Goal: Use online tool/utility: Utilize a website feature to perform a specific function

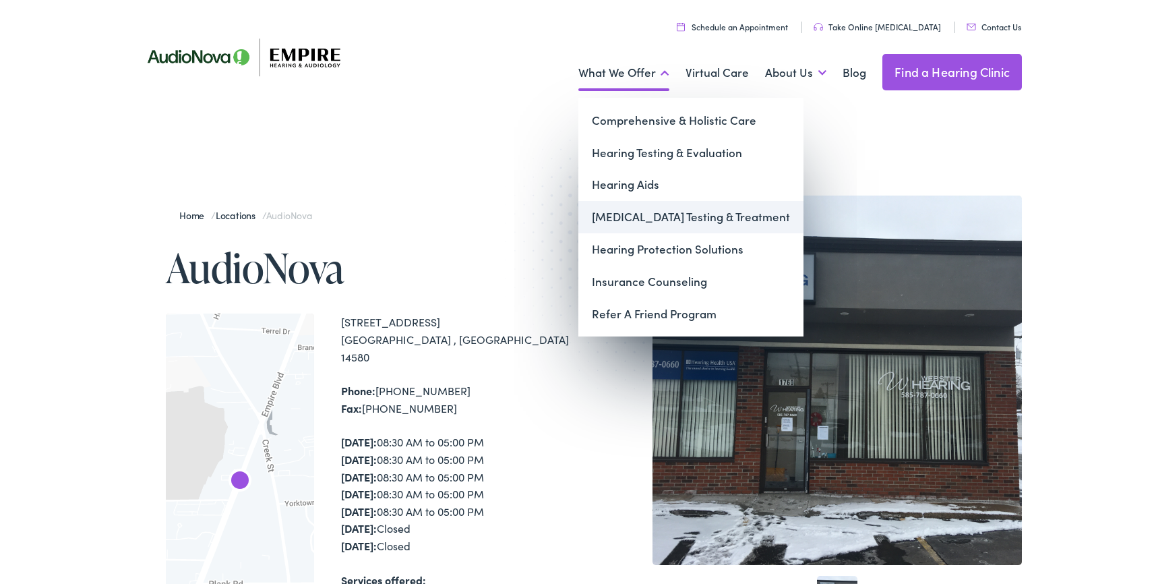
click at [642, 213] on link "[MEDICAL_DATA] Testing & Treatment" at bounding box center [690, 217] width 225 height 32
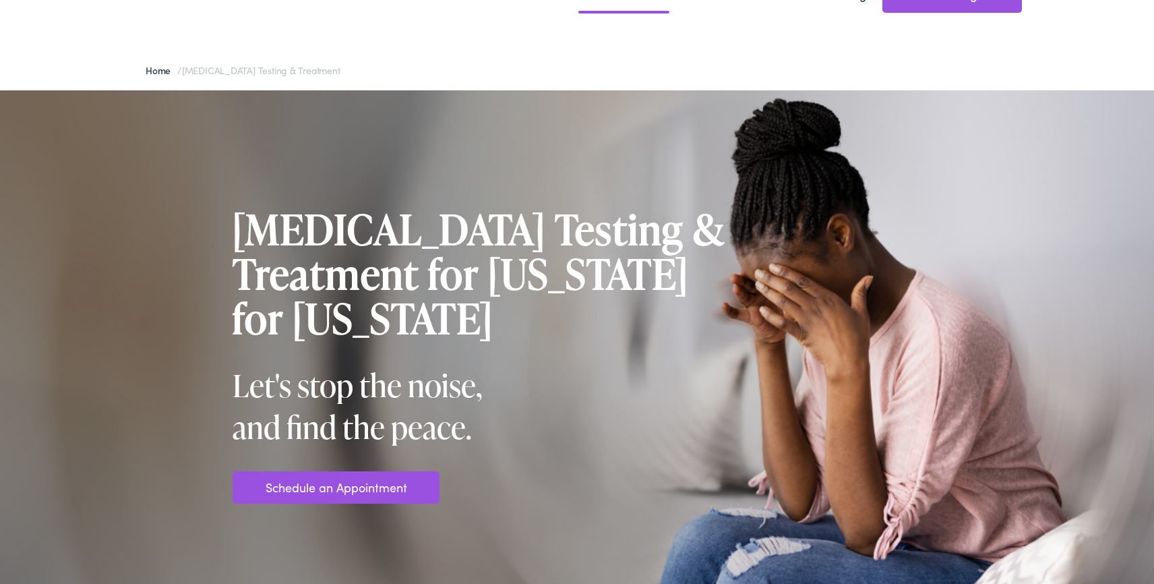
scroll to position [79, 0]
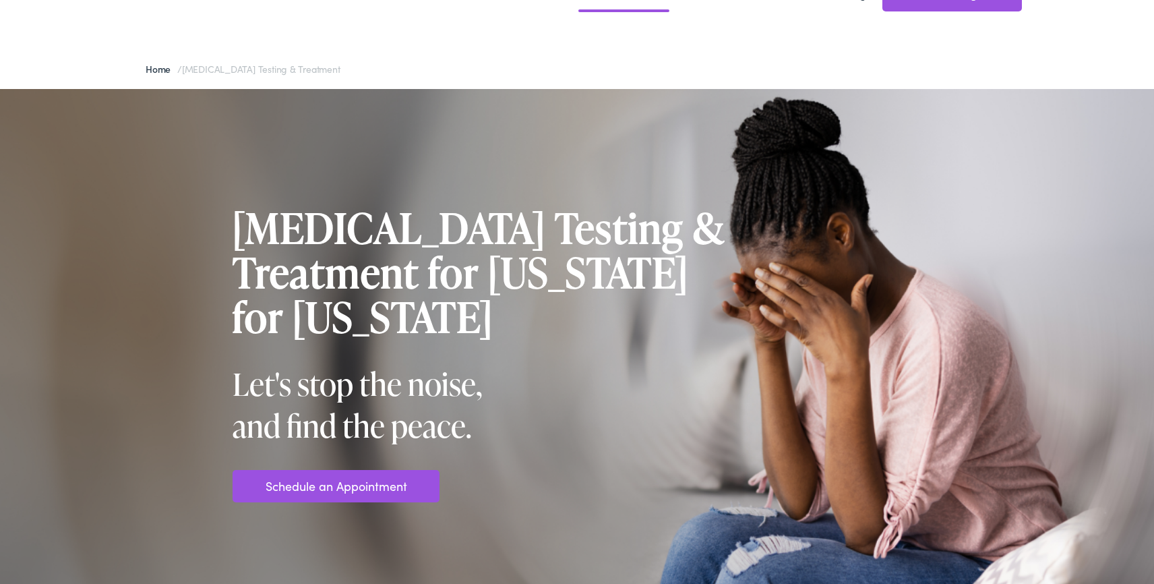
click at [348, 480] on link "Schedule an Appointment" at bounding box center [337, 485] width 142 height 18
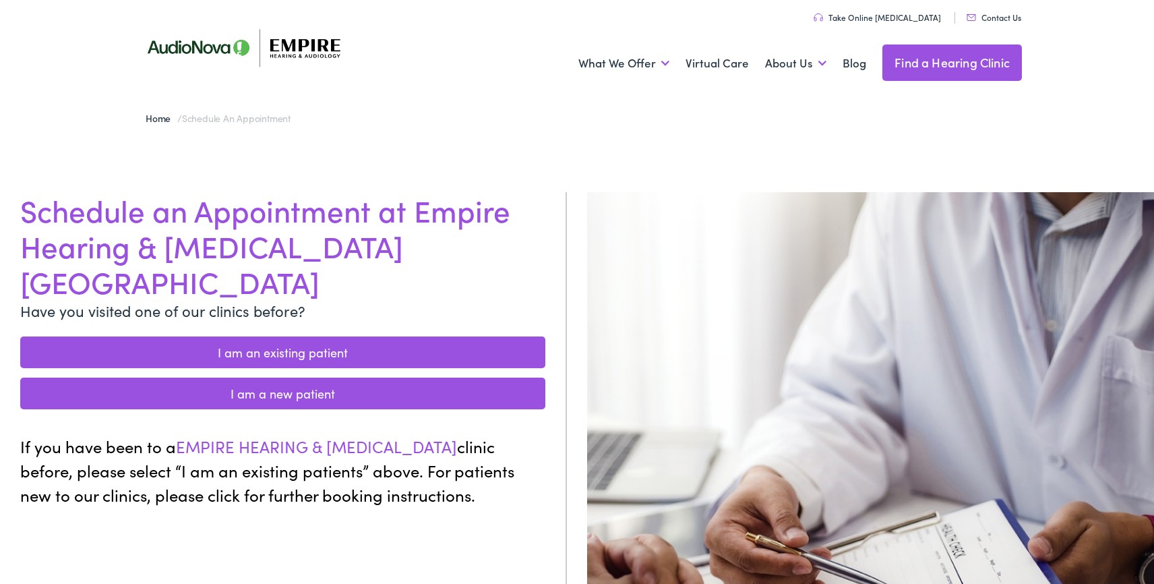
scroll to position [1, 0]
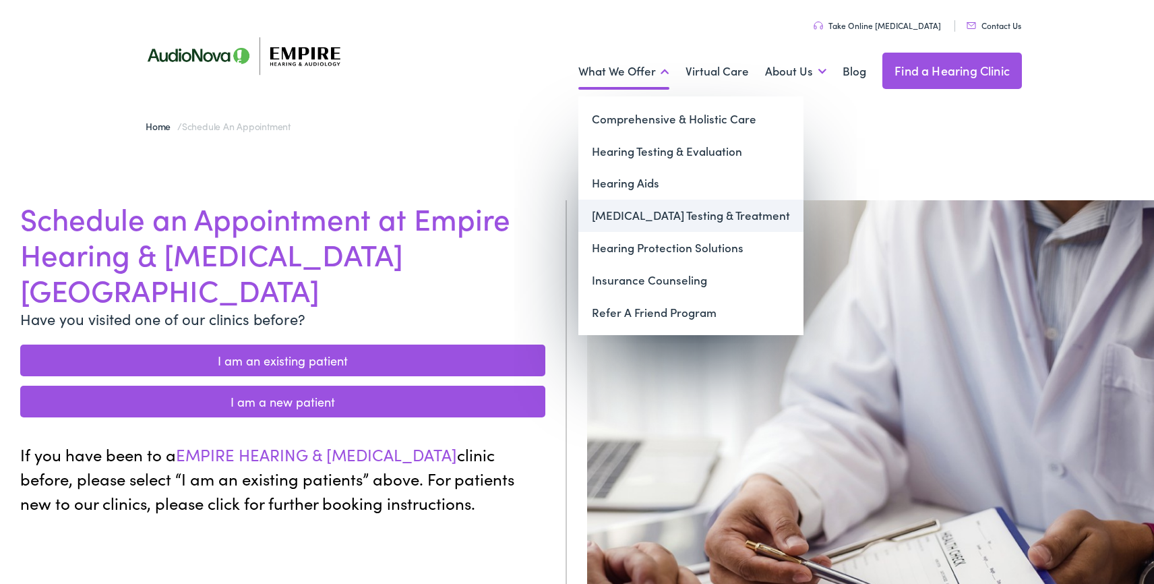
click at [650, 208] on link "[MEDICAL_DATA] Testing & Treatment" at bounding box center [690, 215] width 225 height 32
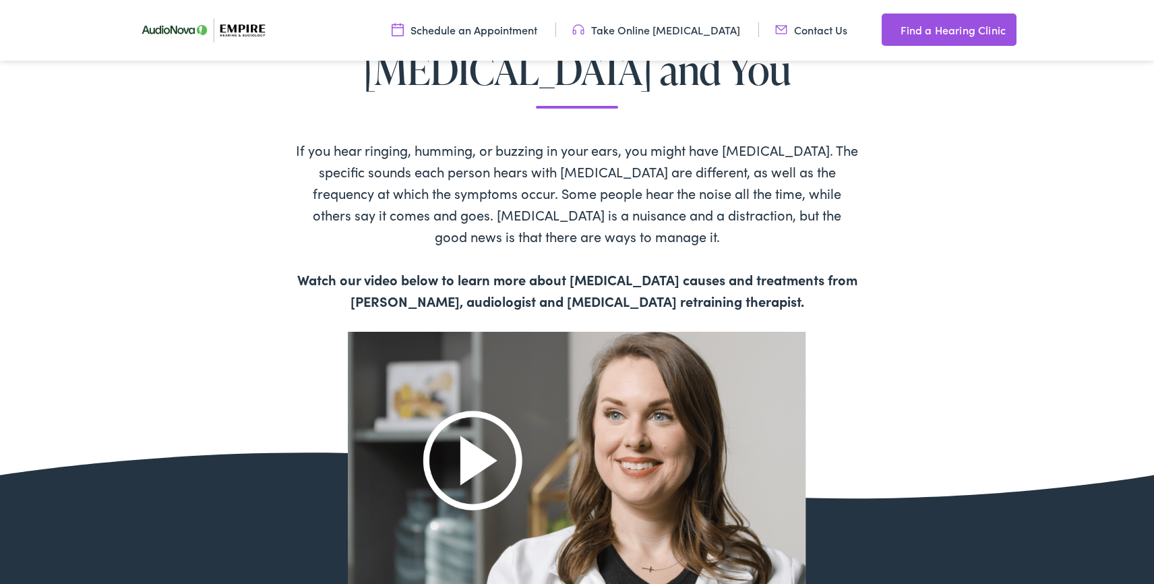
scroll to position [689, 0]
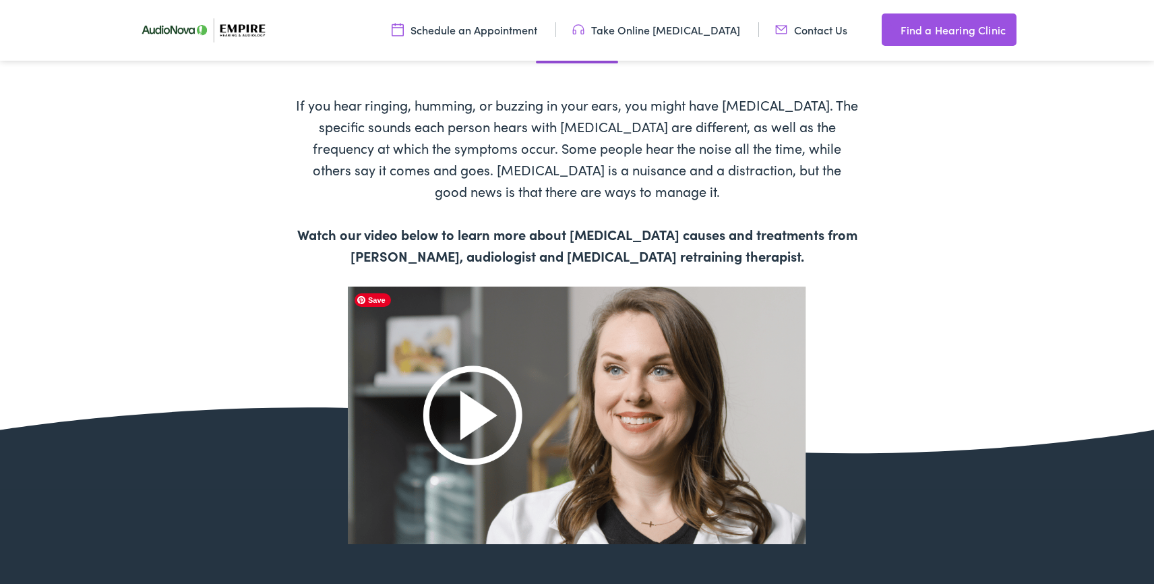
click at [478, 422] on img at bounding box center [577, 414] width 458 height 257
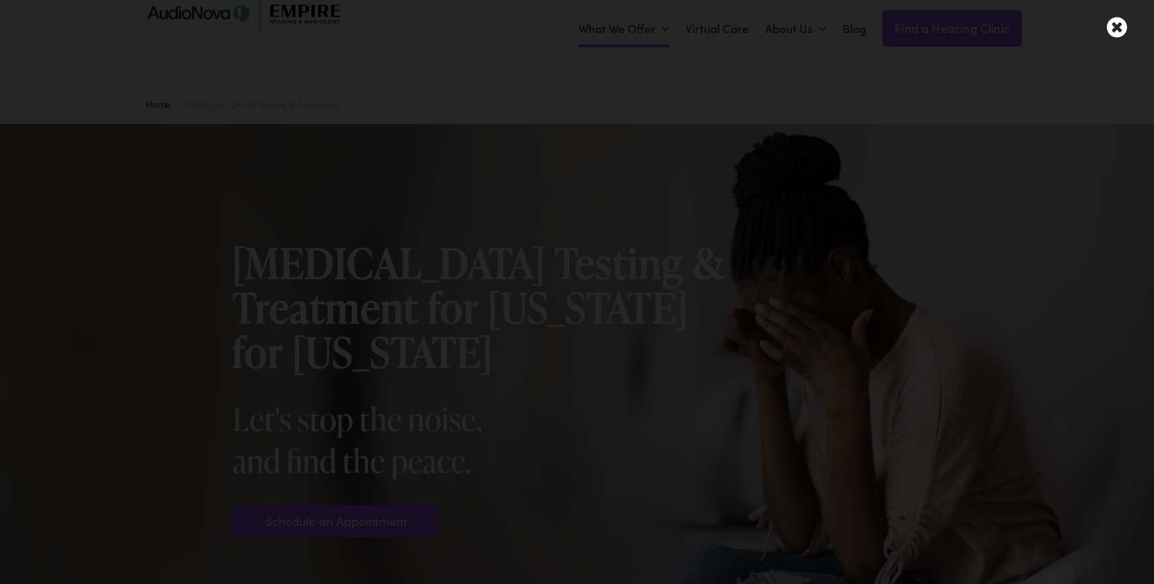
scroll to position [43, 0]
click at [1117, 22] on icon at bounding box center [1117, 27] width 20 height 24
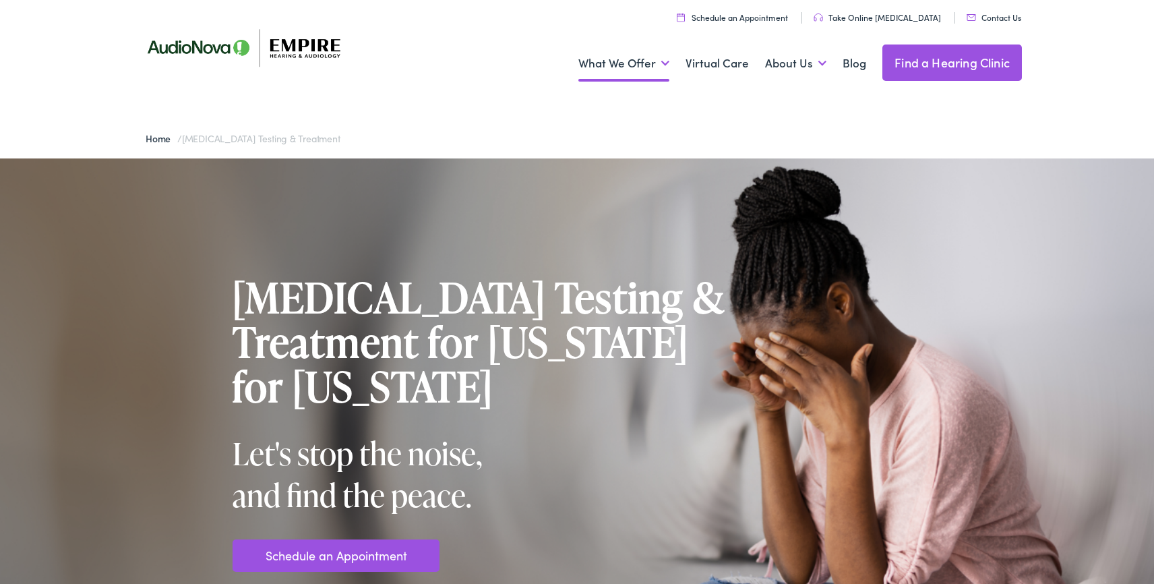
scroll to position [4, 0]
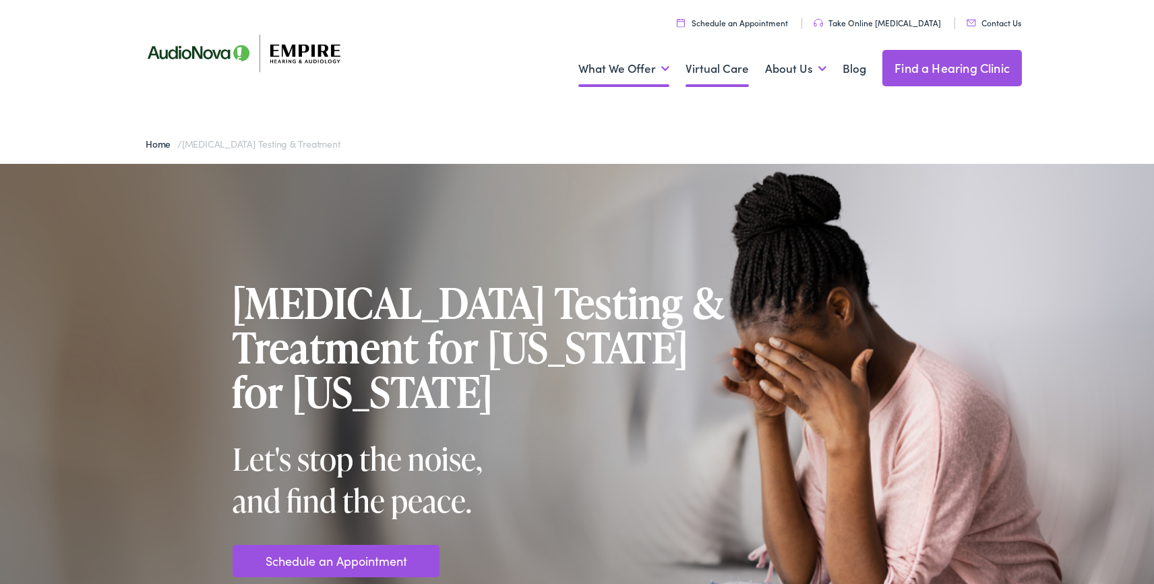
click at [719, 72] on link "Virtual Care" at bounding box center [716, 69] width 63 height 50
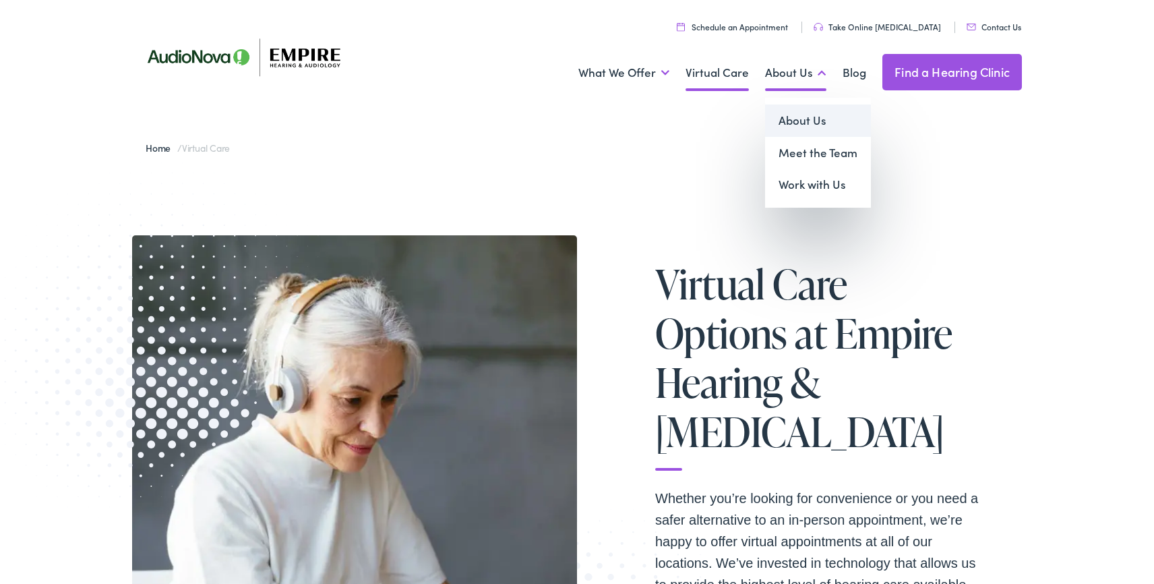
click at [797, 121] on link "About Us" at bounding box center [818, 120] width 106 height 32
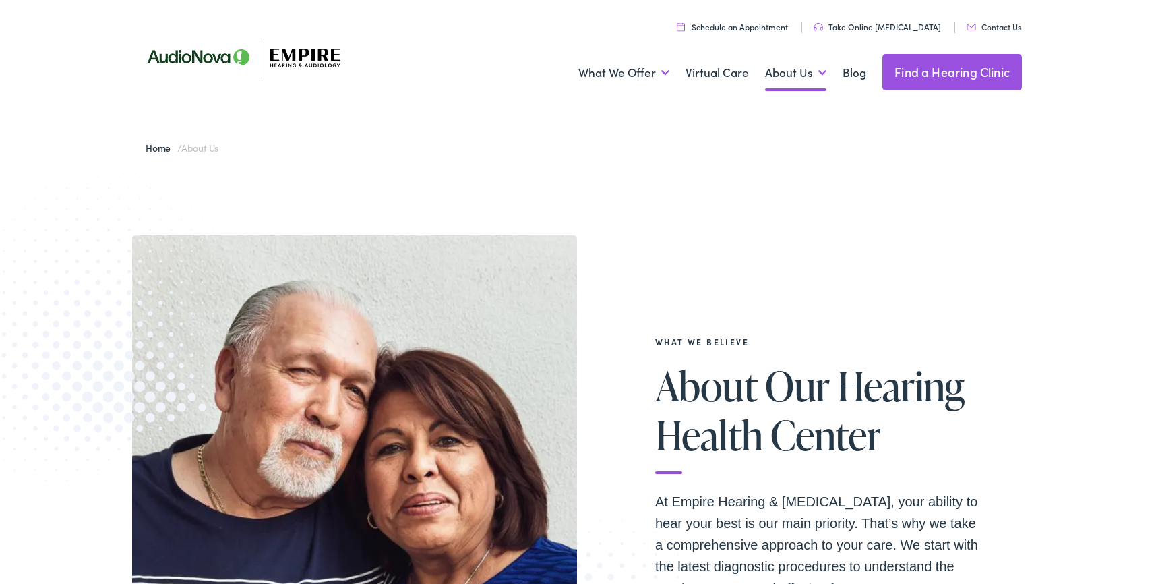
click at [874, 24] on link "Take Online [MEDICAL_DATA]" at bounding box center [876, 26] width 127 height 11
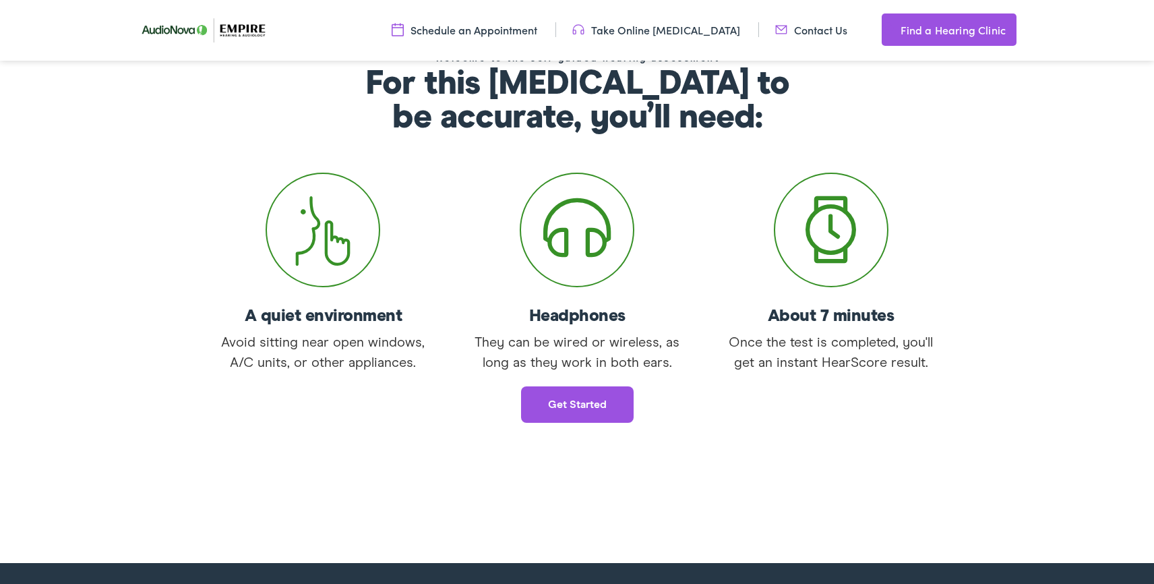
scroll to position [172, 0]
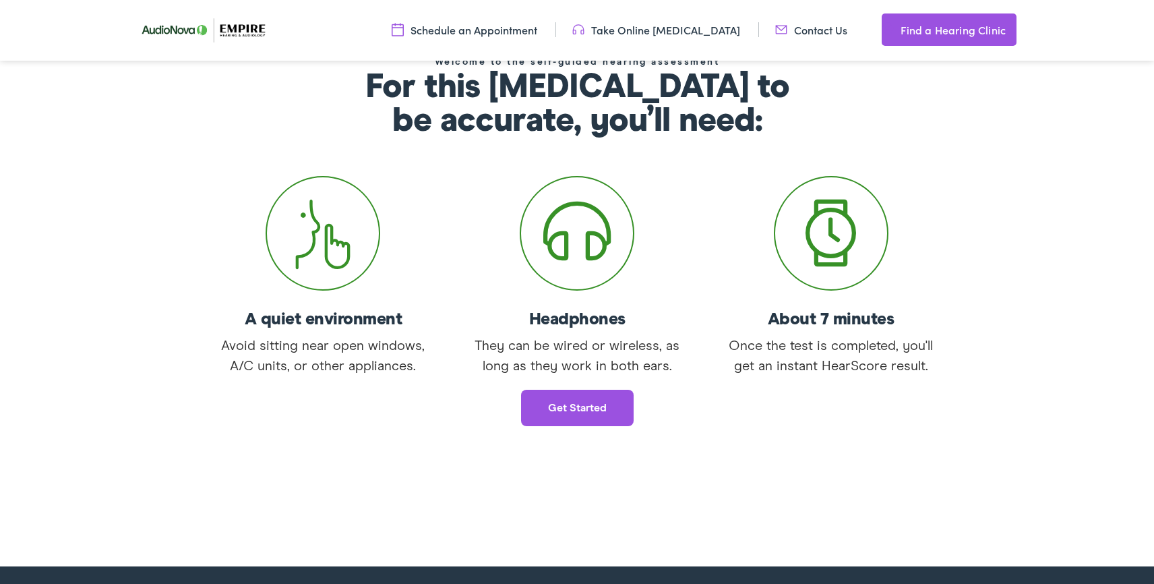
click at [798, 26] on link "Contact Us" at bounding box center [811, 29] width 72 height 15
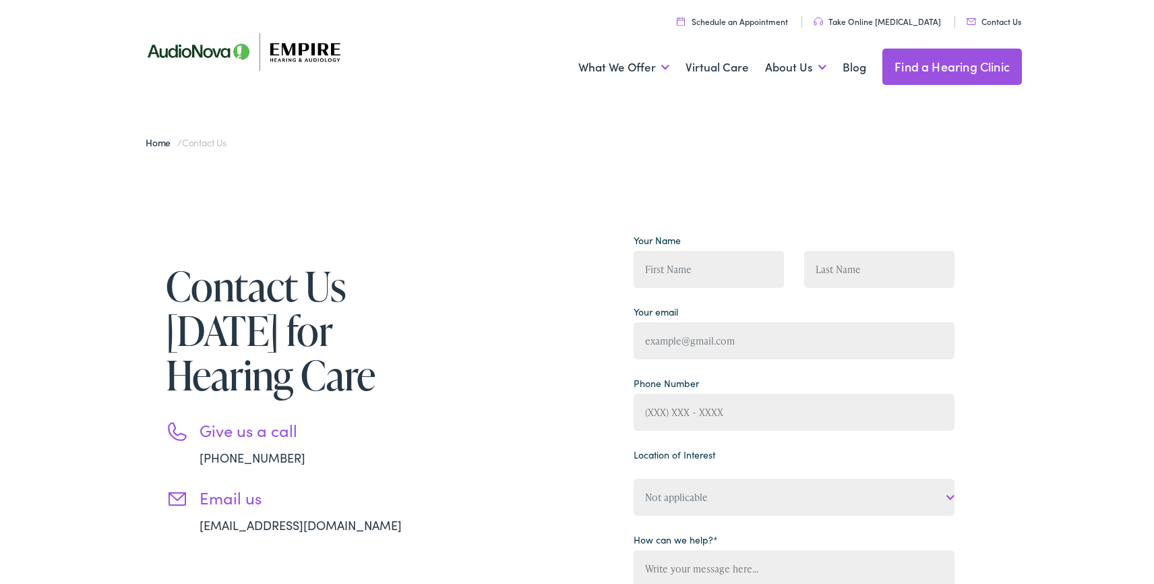
scroll to position [4, 0]
click at [972, 65] on link "Find a Hearing Clinic" at bounding box center [951, 68] width 139 height 36
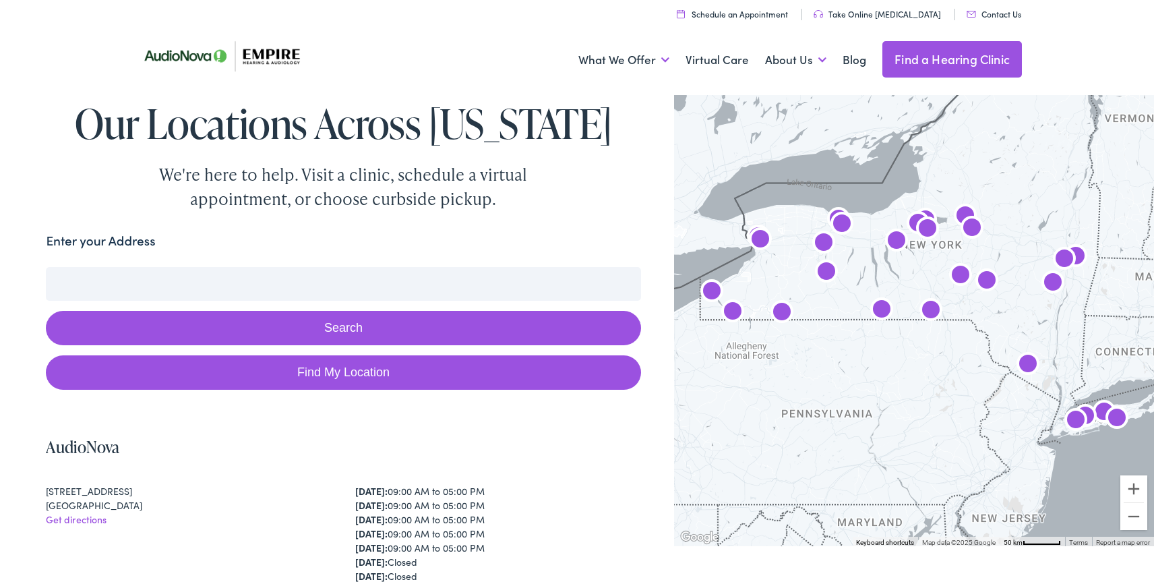
click at [905, 13] on link "Take Online [MEDICAL_DATA]" at bounding box center [876, 13] width 127 height 11
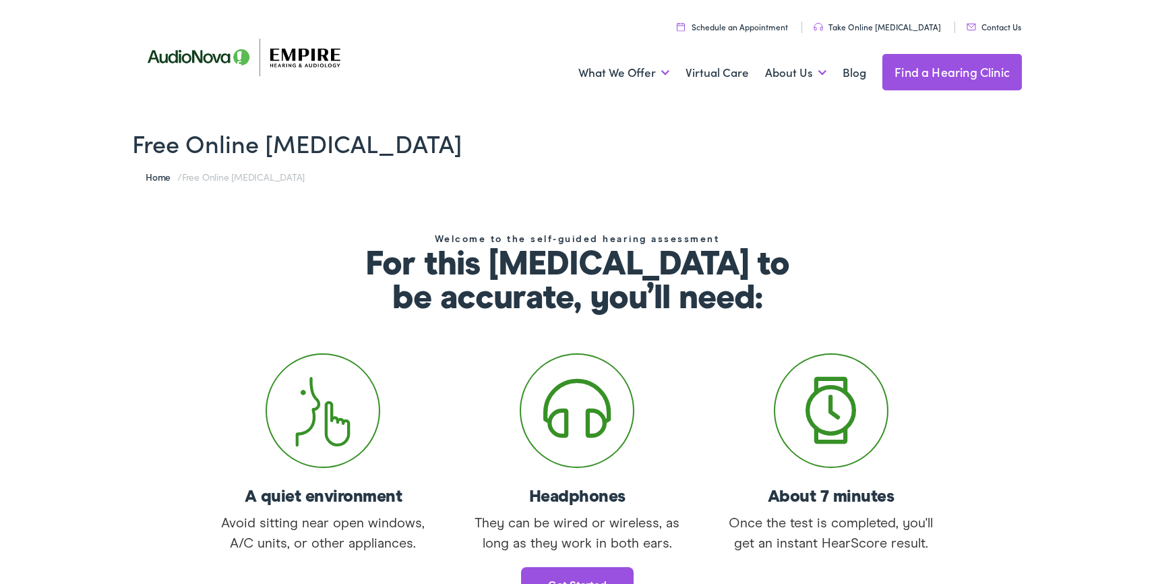
click at [898, 24] on link "Take Online [MEDICAL_DATA]" at bounding box center [876, 26] width 127 height 11
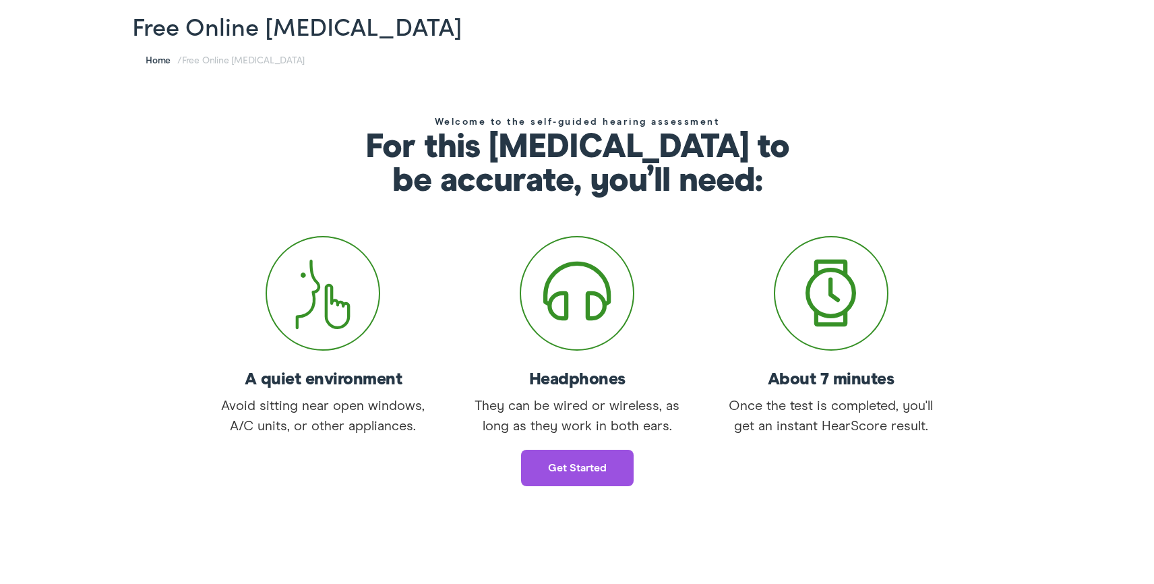
scroll to position [123, 0]
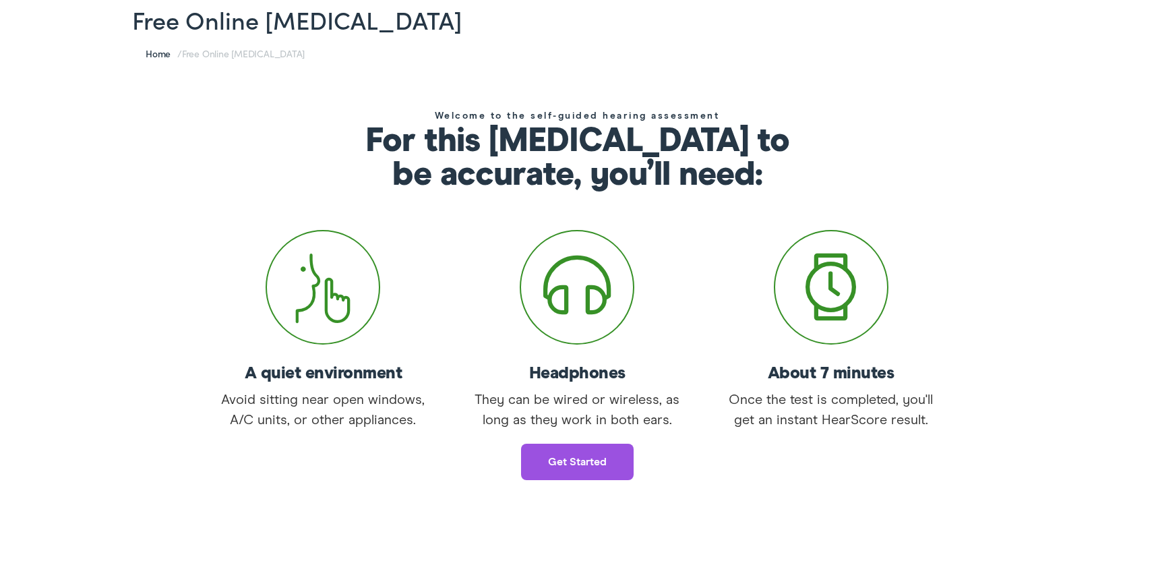
click at [562, 463] on link "Get started" at bounding box center [577, 461] width 113 height 36
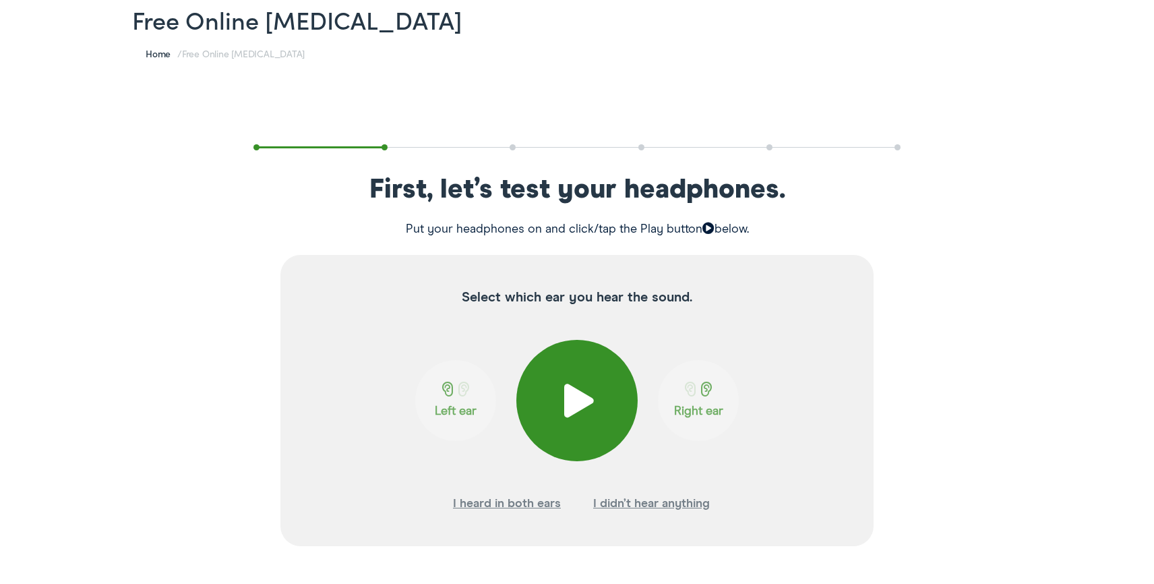
click at [581, 398] on span at bounding box center [577, 400] width 33 height 34
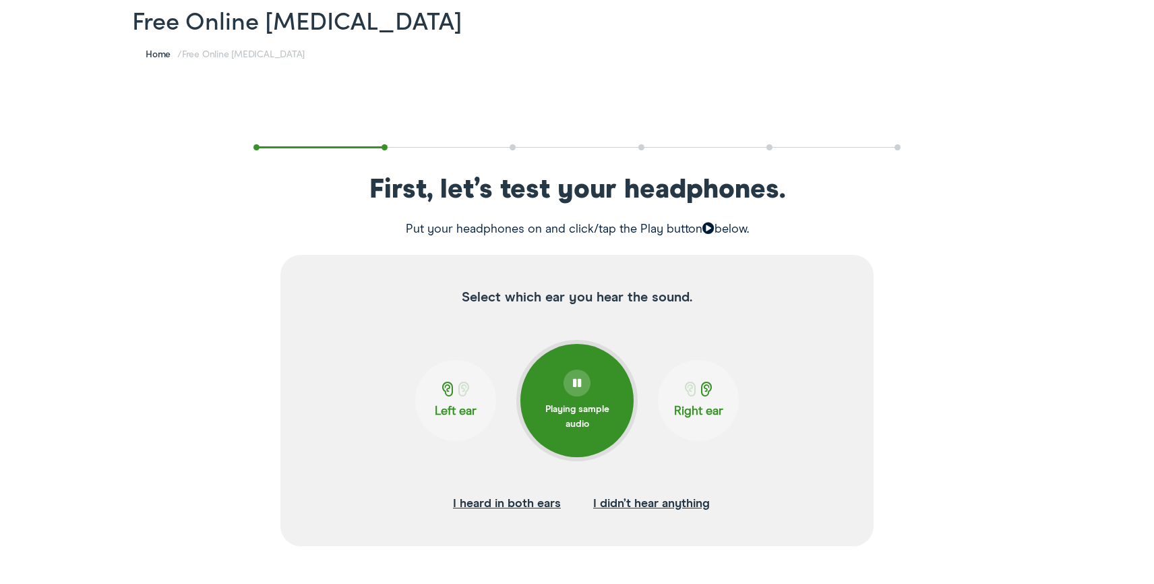
click at [708, 390] on span at bounding box center [706, 388] width 17 height 15
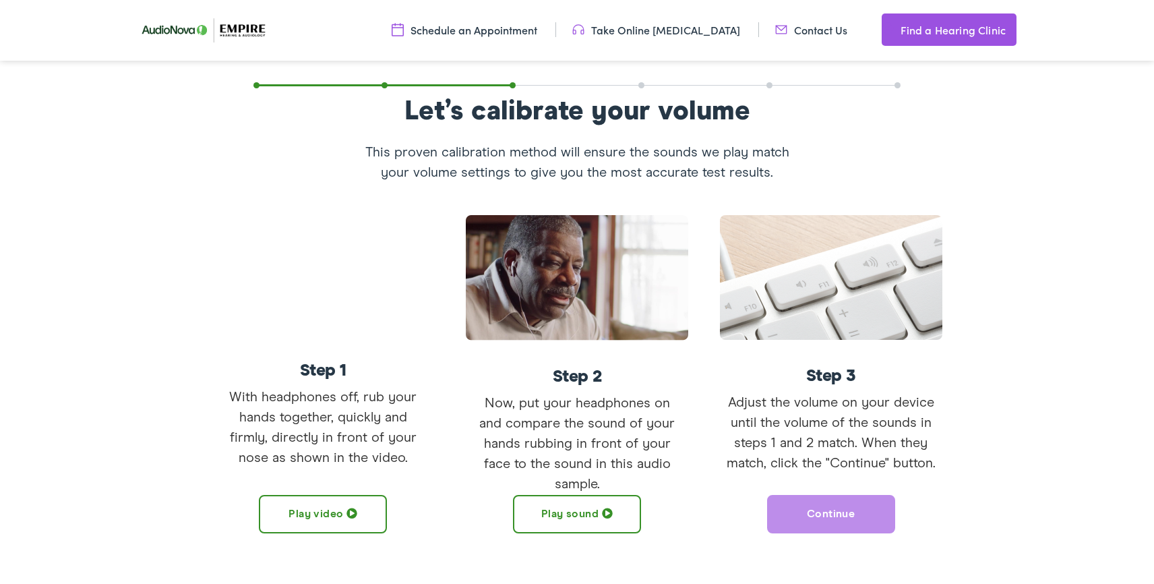
scroll to position [195, 0]
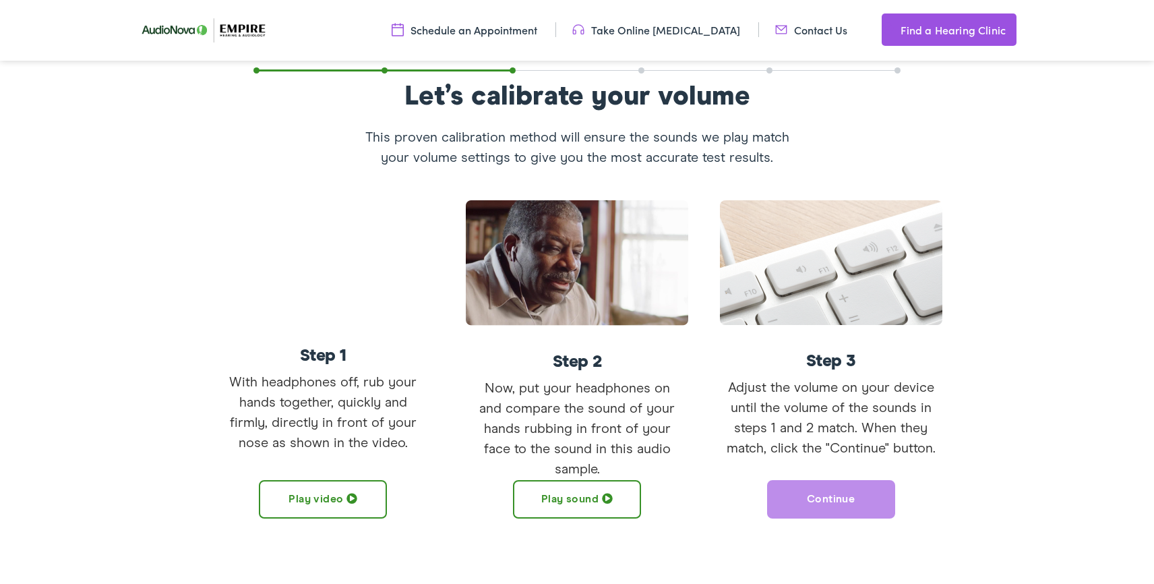
click at [557, 503] on button "Play sound" at bounding box center [577, 499] width 128 height 38
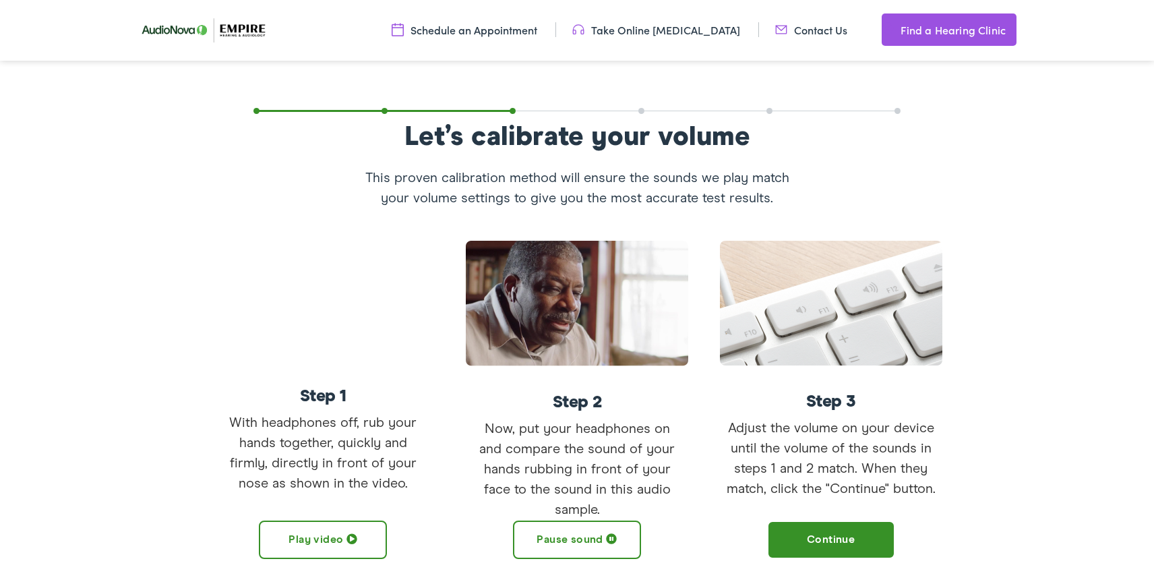
scroll to position [152, 0]
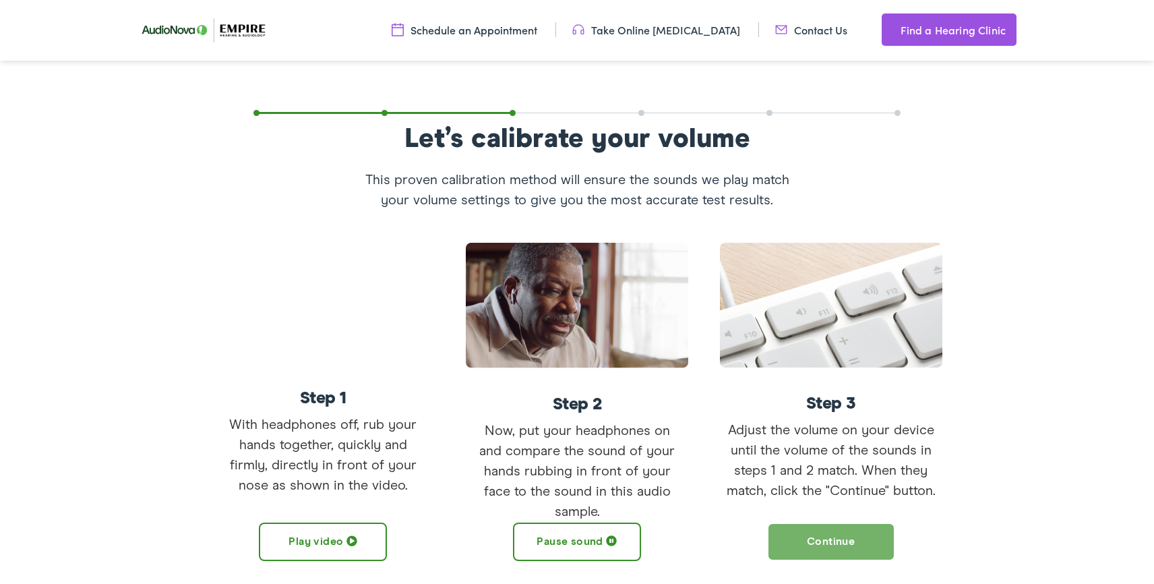
click at [824, 536] on button "Continue" at bounding box center [831, 541] width 128 height 38
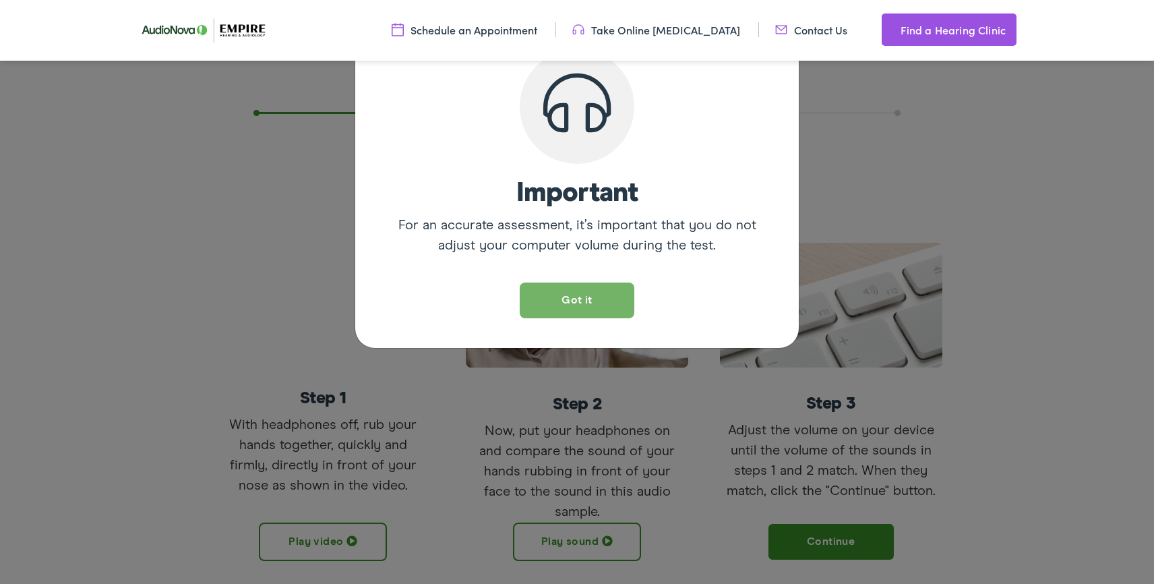
click at [590, 299] on button "Got it" at bounding box center [577, 300] width 115 height 36
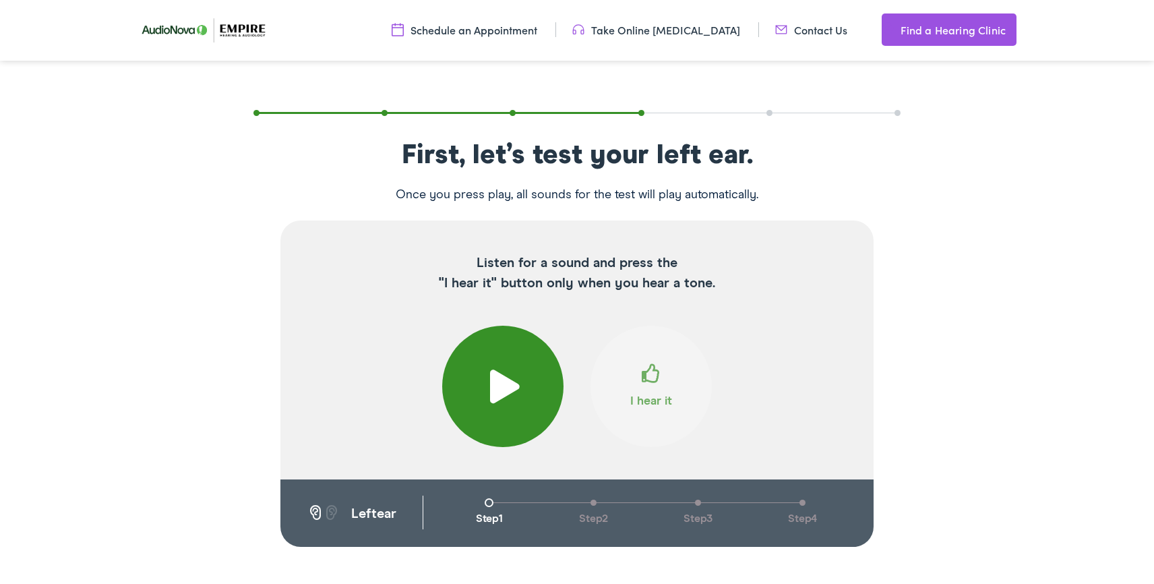
click at [516, 375] on span at bounding box center [503, 386] width 33 height 34
click at [650, 381] on span at bounding box center [651, 379] width 19 height 30
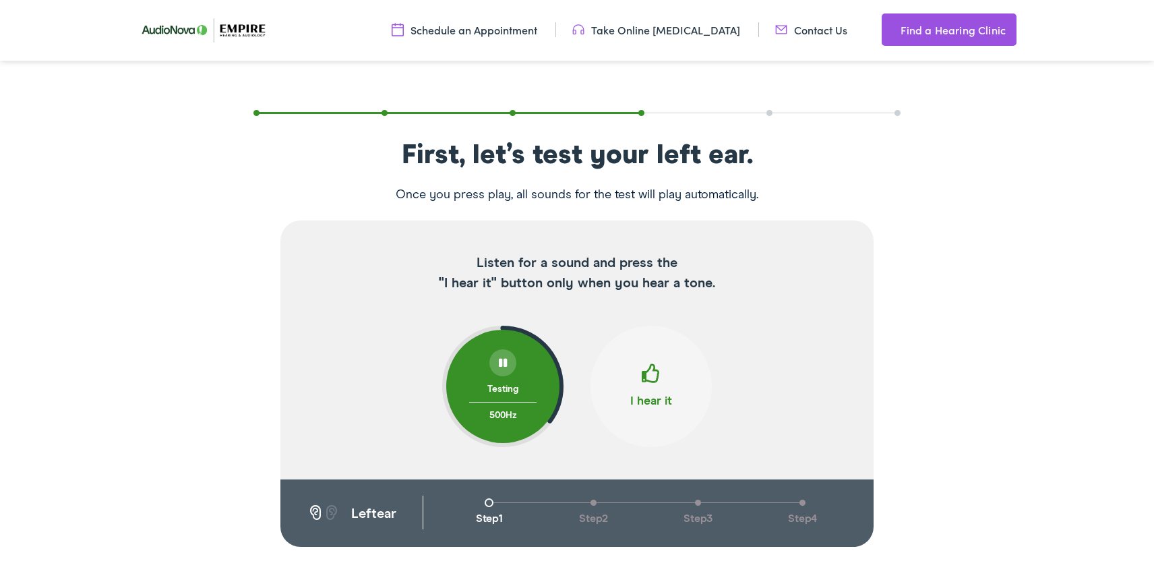
click at [650, 381] on span at bounding box center [651, 379] width 19 height 30
click at [652, 371] on span at bounding box center [651, 379] width 19 height 30
click at [648, 364] on span at bounding box center [651, 379] width 19 height 30
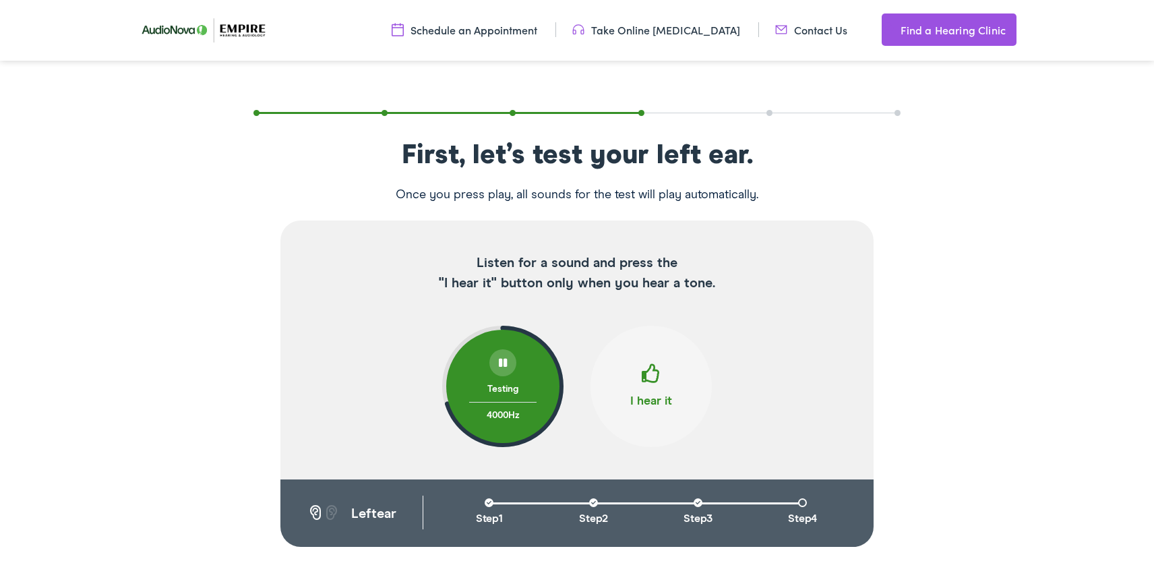
click at [648, 364] on span at bounding box center [651, 379] width 19 height 30
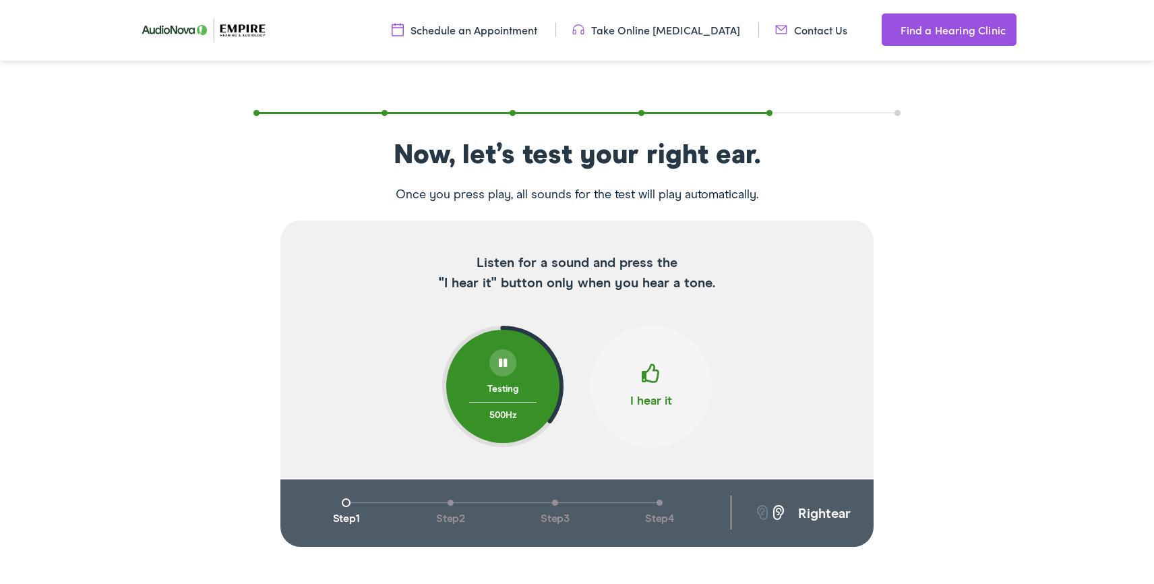
click at [814, 509] on span "right" at bounding box center [809, 513] width 44 height 13
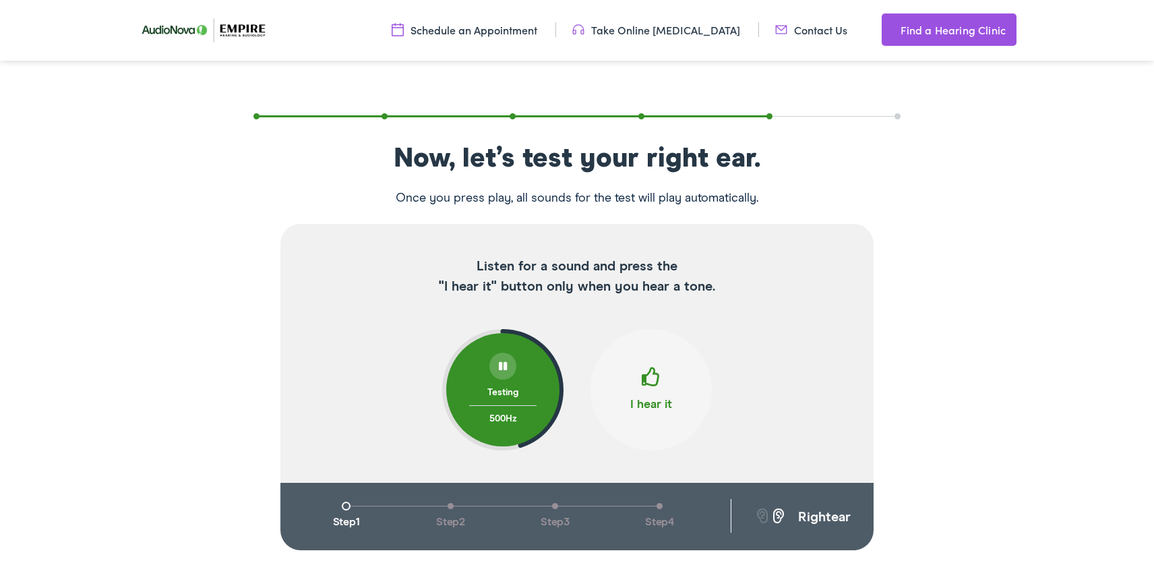
click at [648, 380] on span at bounding box center [651, 382] width 19 height 30
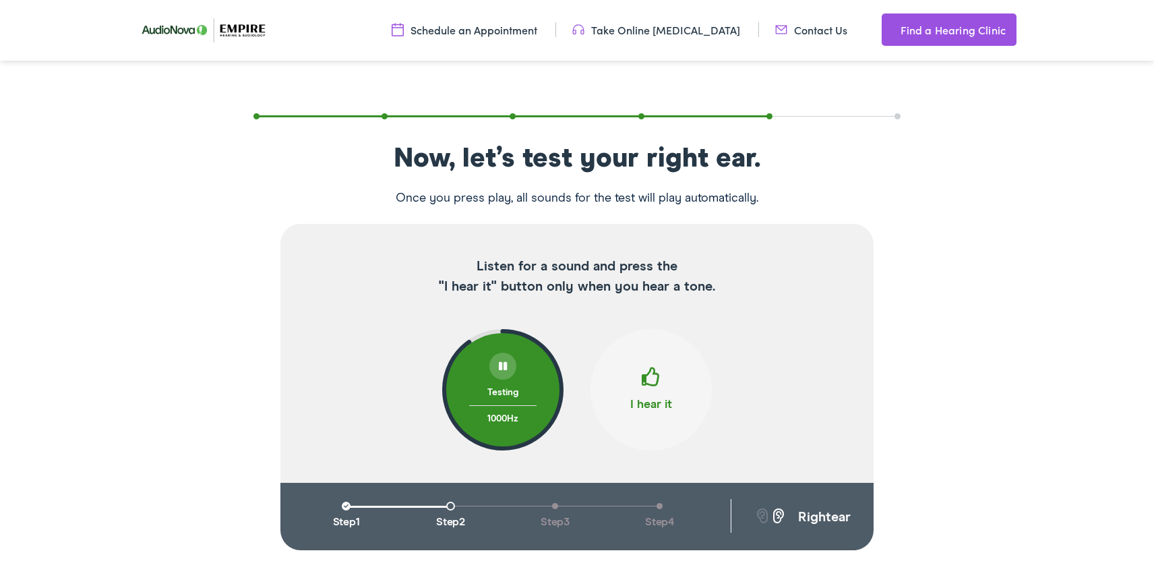
click at [648, 381] on span at bounding box center [651, 382] width 19 height 30
click at [647, 381] on span at bounding box center [651, 382] width 19 height 30
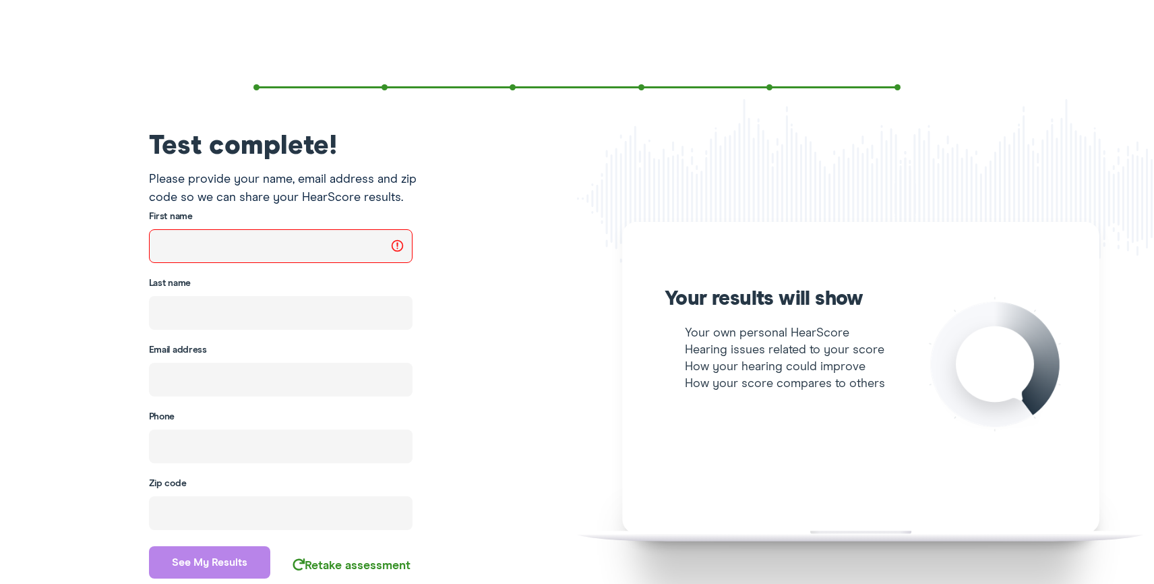
scroll to position [0, 0]
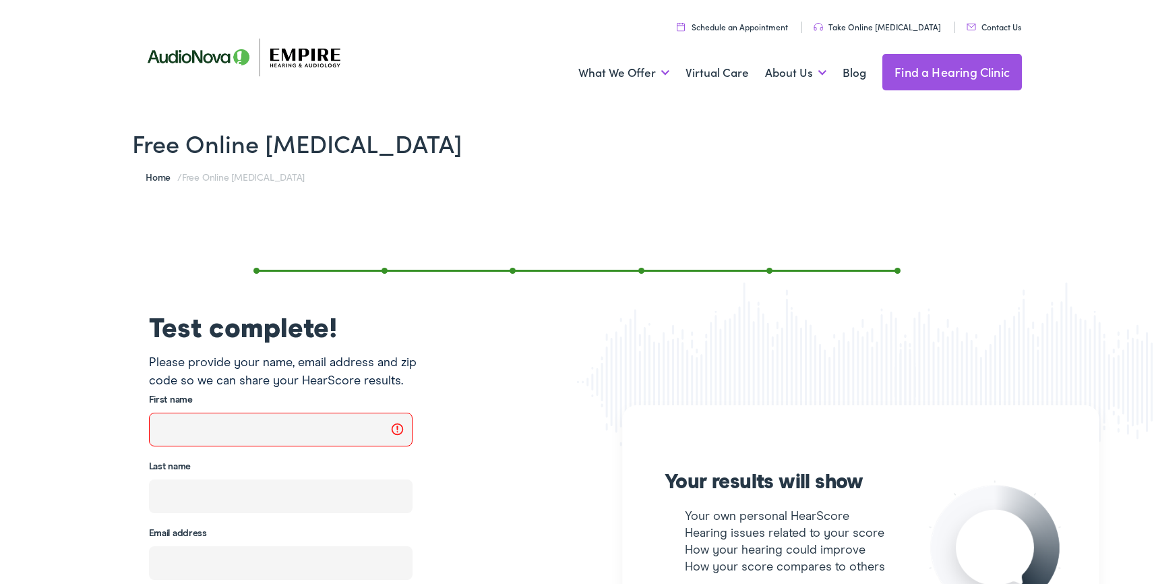
click at [201, 247] on div "Test complete! Please provide your name, email address and zip code so we can s…" at bounding box center [577, 501] width 1154 height 541
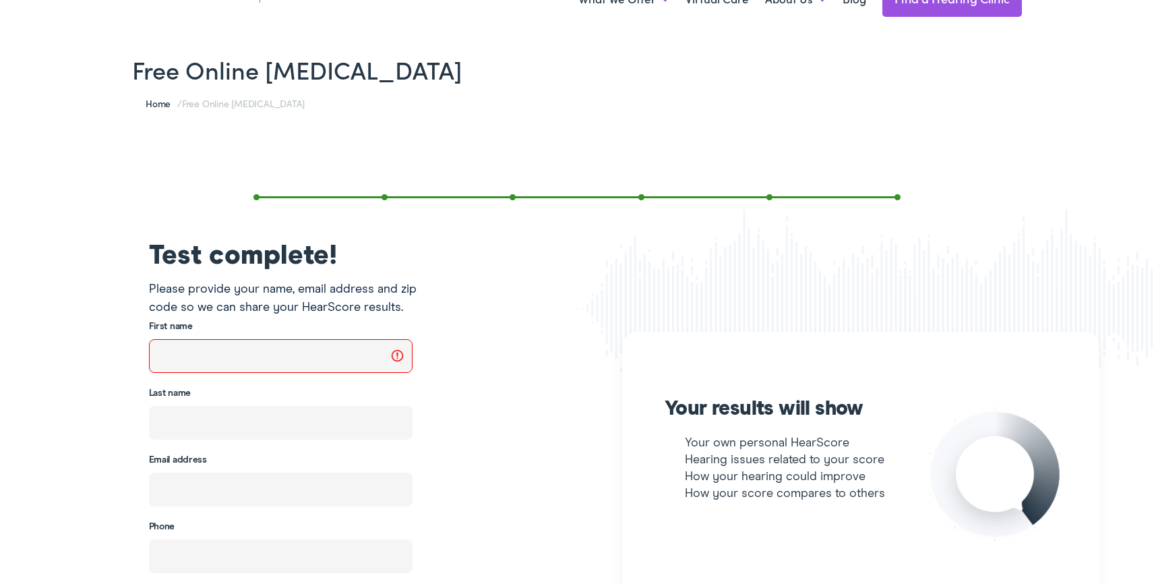
scroll to position [92, 0]
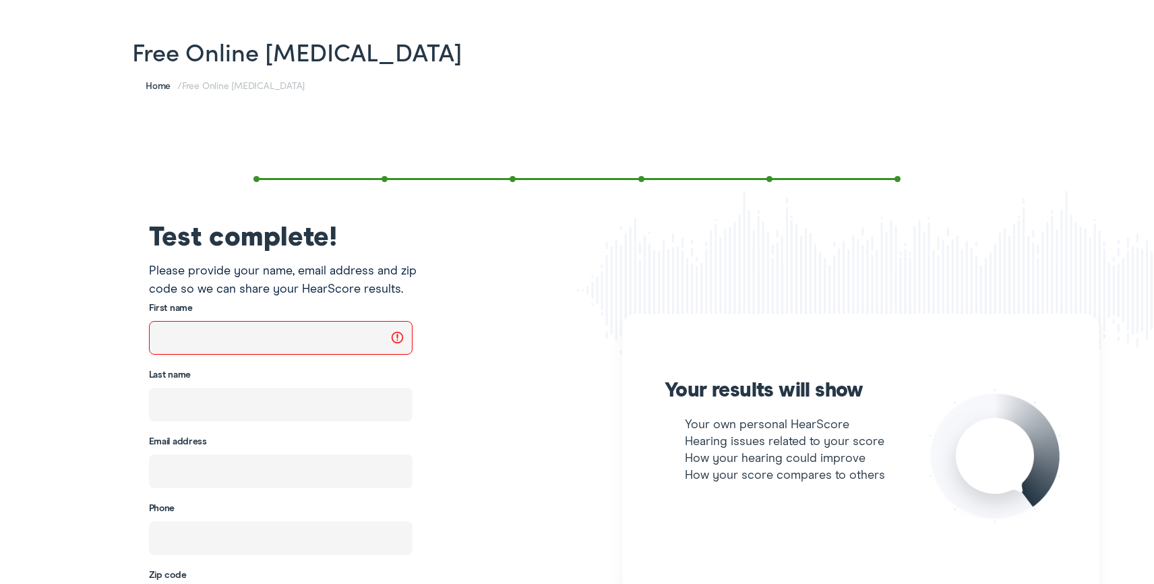
click at [179, 335] on input "text" at bounding box center [280, 338] width 263 height 34
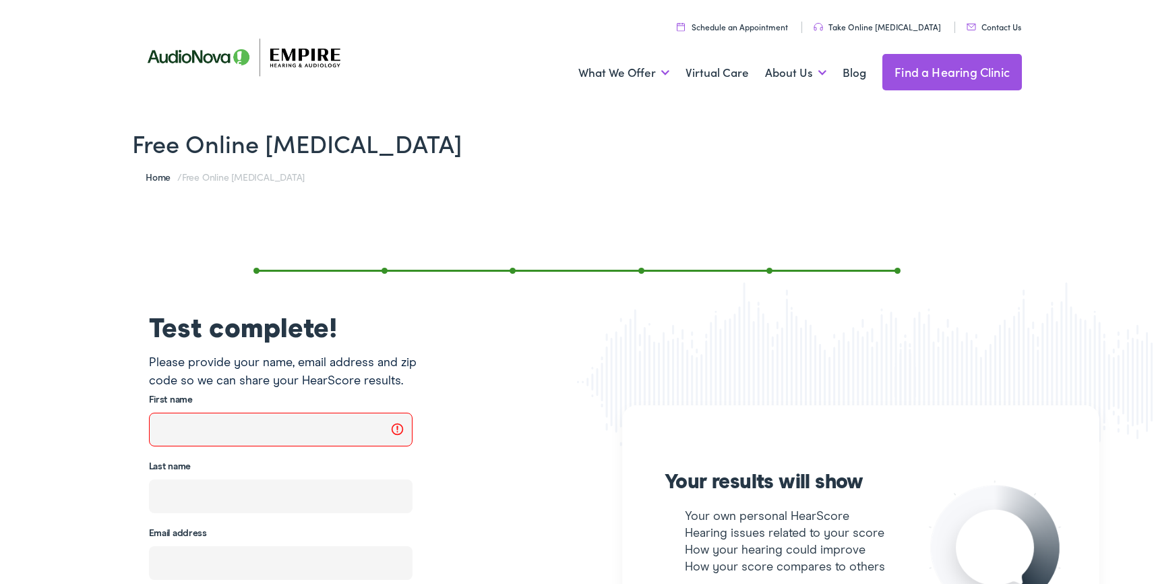
scroll to position [7, 0]
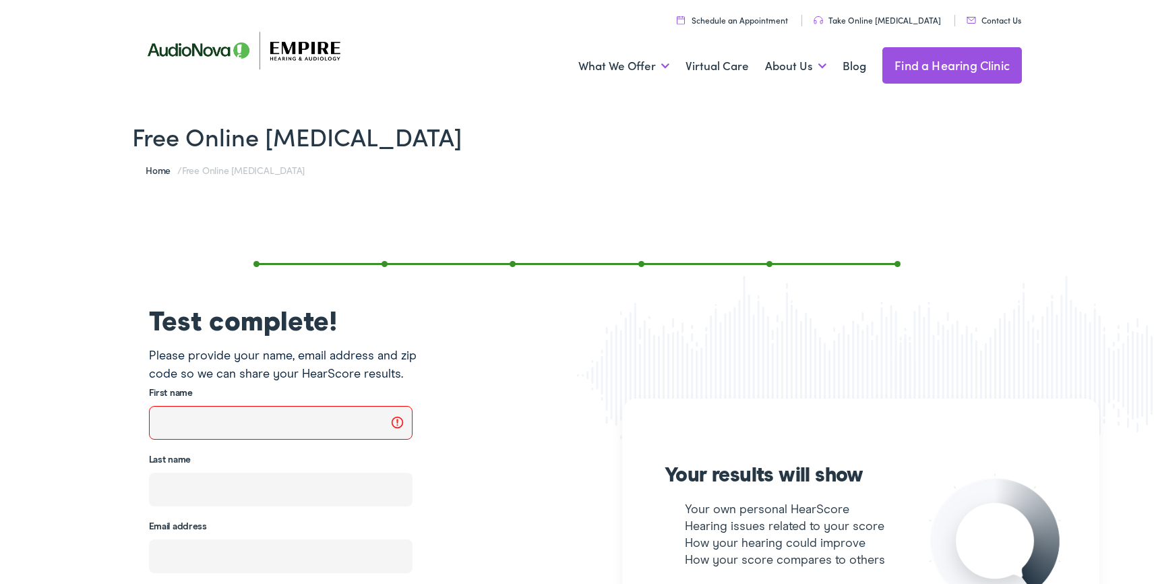
type input "Pat"
type input "Markovitz"
type input "pmarkz@gmail.com"
type input "(585) 503-9658"
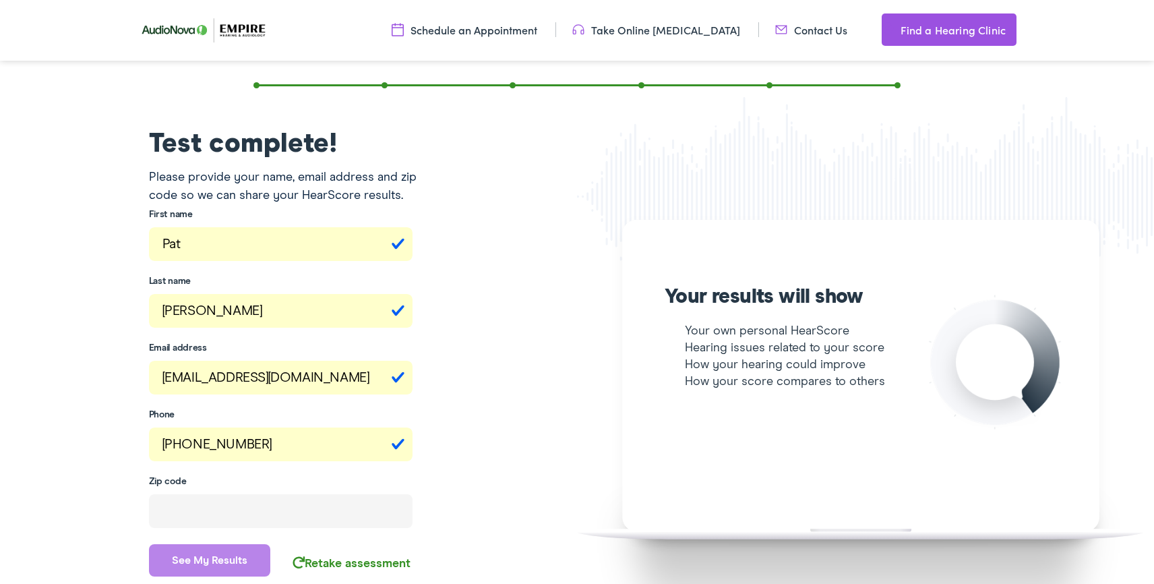
scroll to position [183, 0]
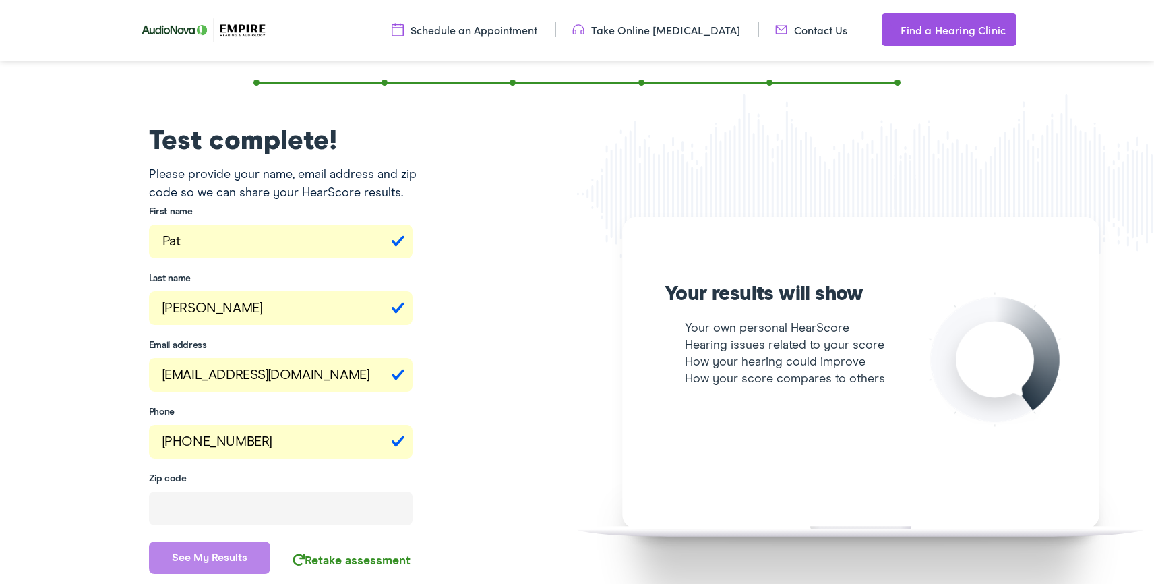
click at [206, 501] on input "number" at bounding box center [280, 508] width 263 height 34
type input "14580"
click at [217, 556] on button "See my results" at bounding box center [210, 557] width 122 height 32
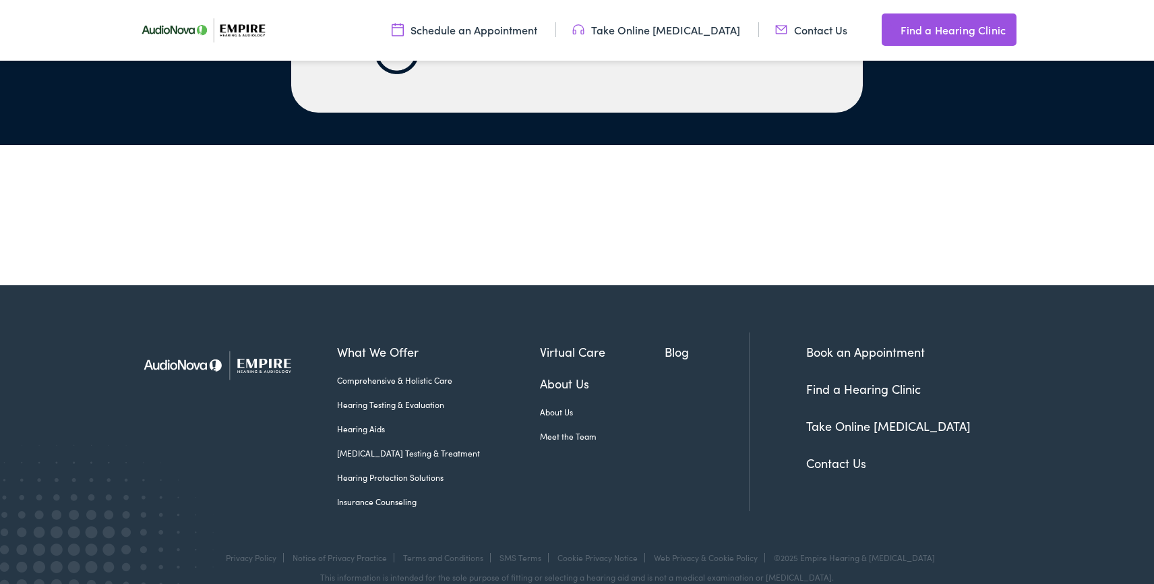
scroll to position [3125, 0]
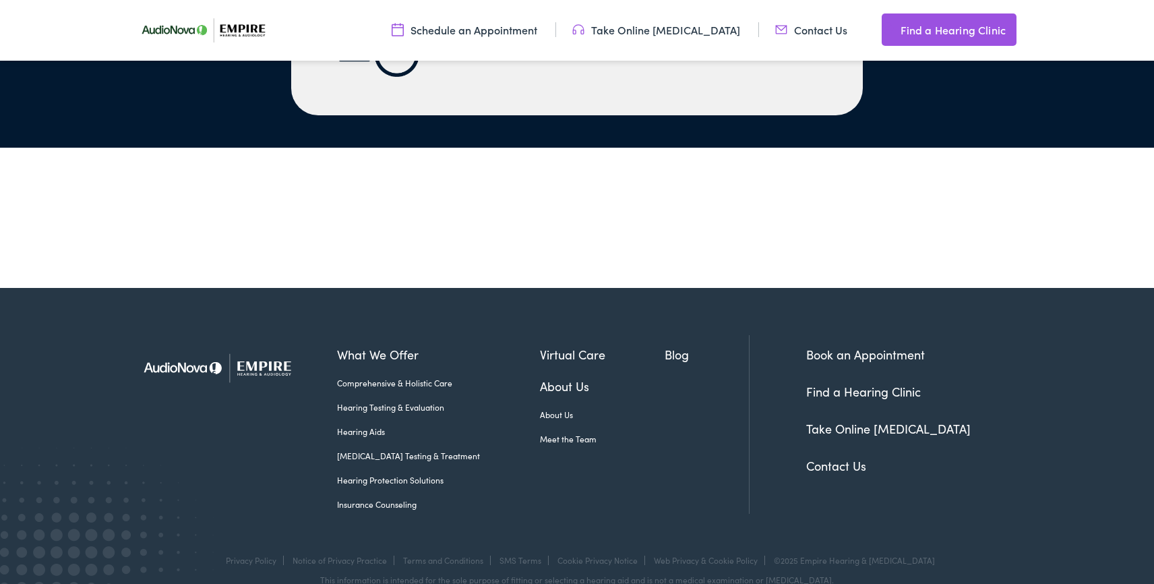
click at [860, 420] on link "Take Online [MEDICAL_DATA]" at bounding box center [888, 428] width 164 height 17
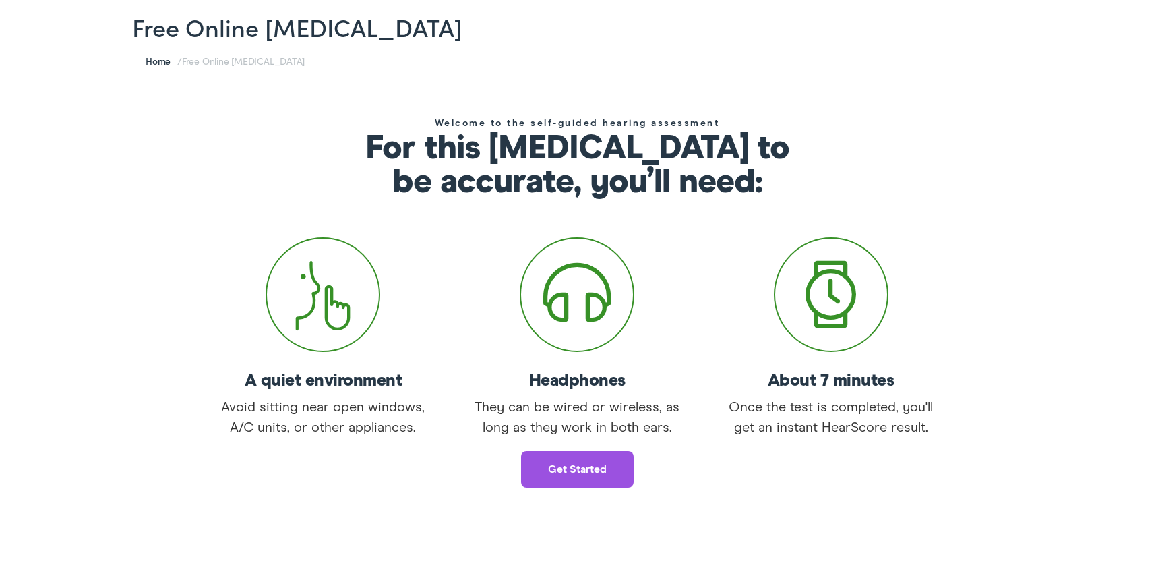
scroll to position [122, 0]
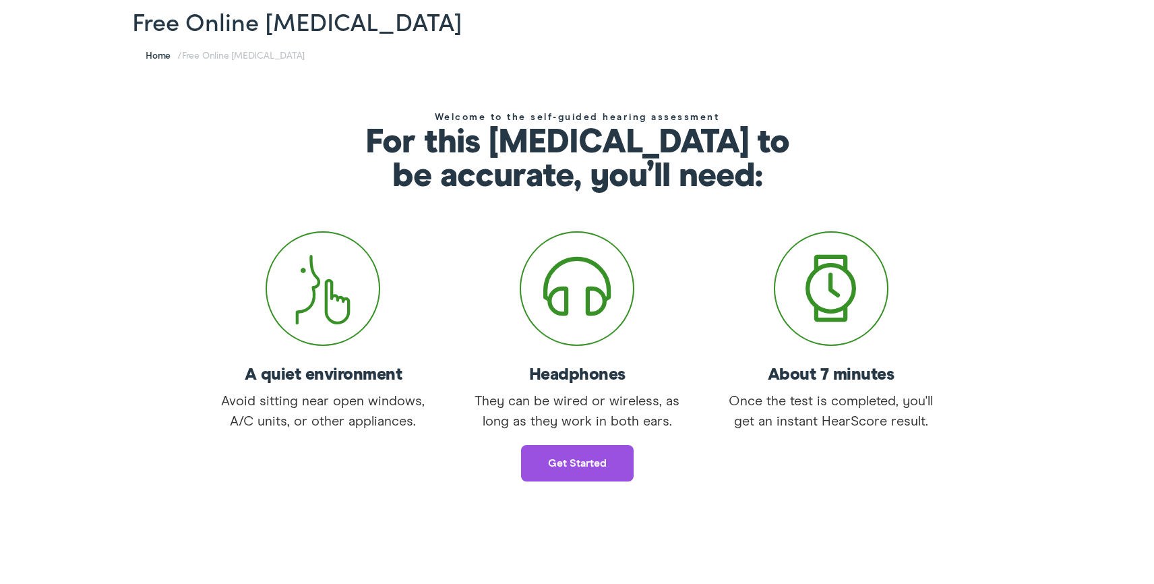
click at [583, 463] on link "Get started" at bounding box center [577, 463] width 113 height 36
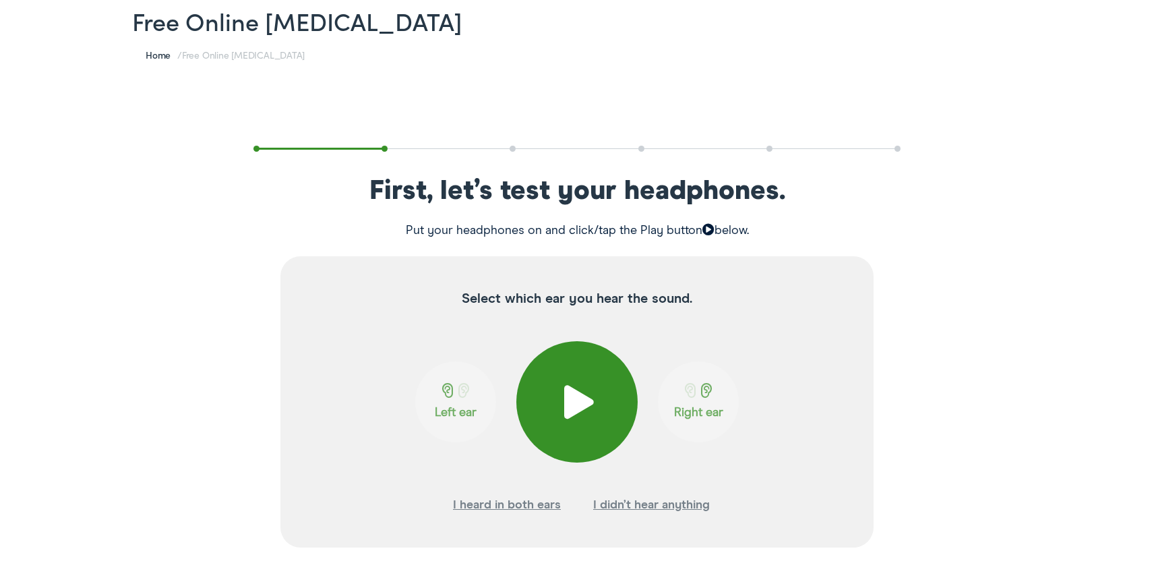
click at [571, 408] on span at bounding box center [577, 402] width 33 height 34
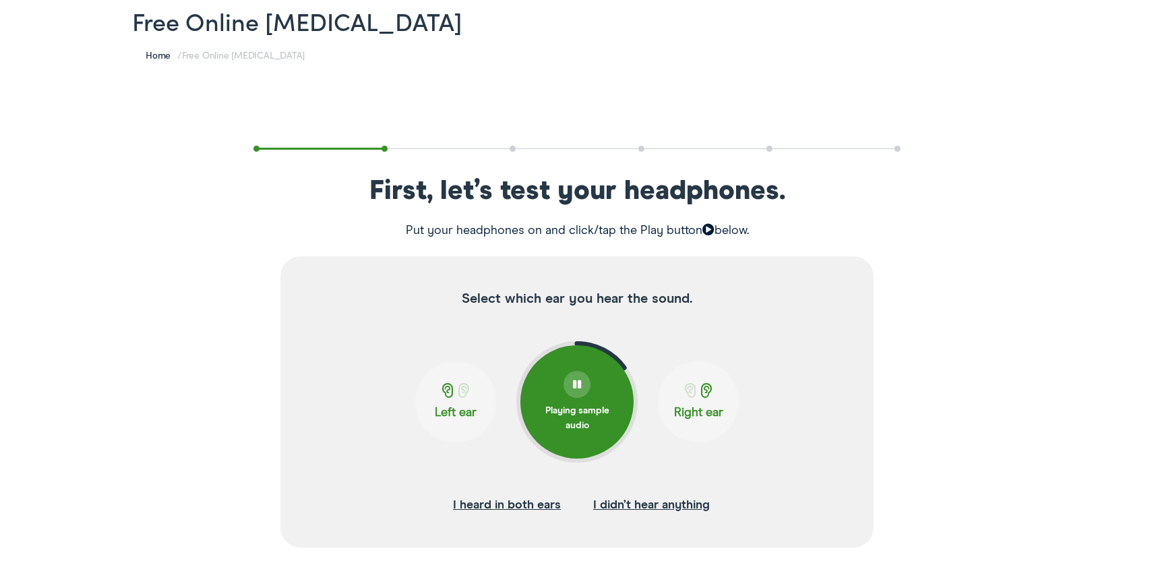
click at [704, 393] on span at bounding box center [706, 390] width 17 height 15
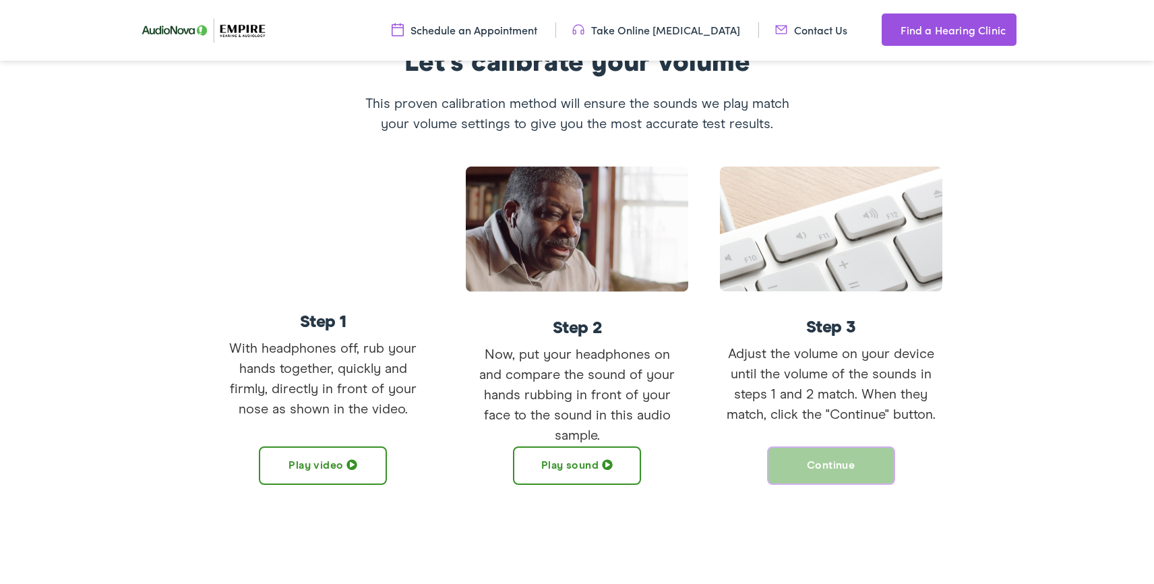
scroll to position [229, 0]
click at [595, 460] on button "Play sound" at bounding box center [577, 464] width 128 height 38
click at [801, 467] on button "Continue" at bounding box center [831, 464] width 128 height 38
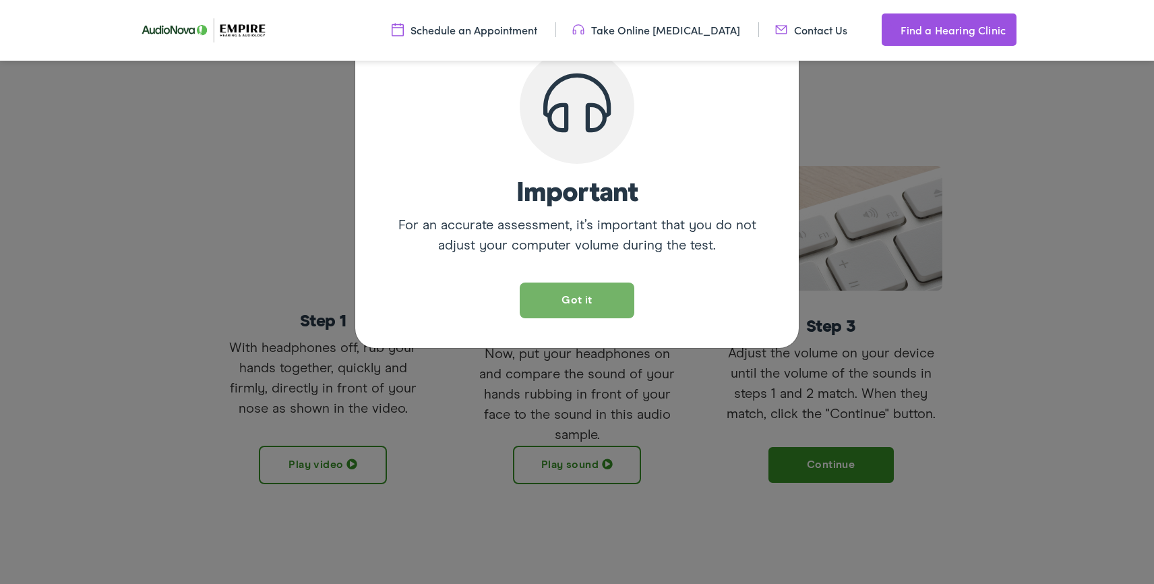
click at [614, 301] on button "Got it" at bounding box center [577, 300] width 115 height 36
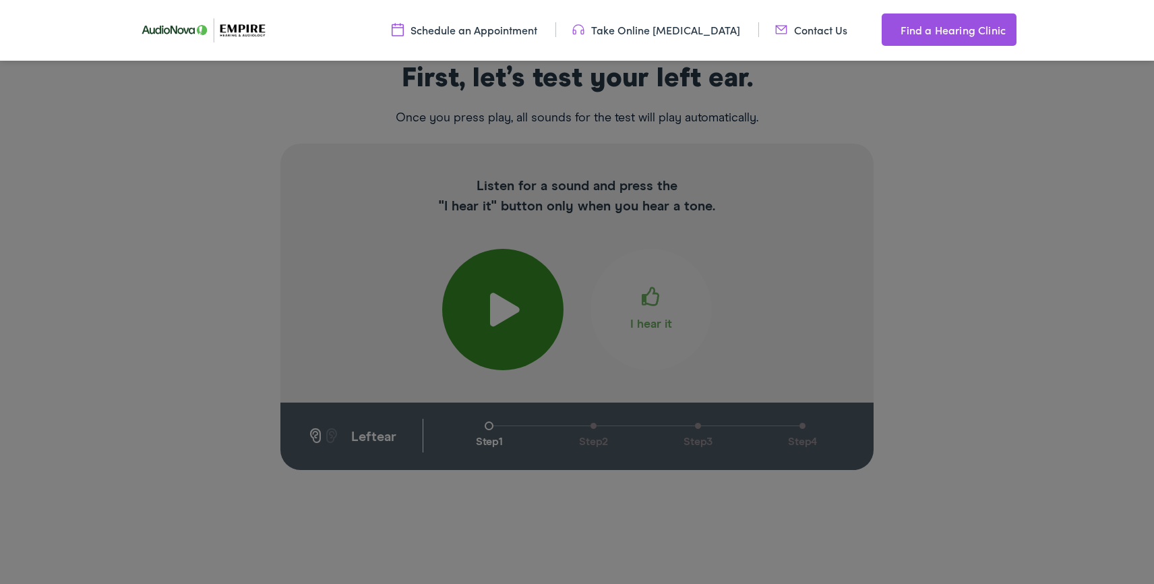
scroll to position [225, 0]
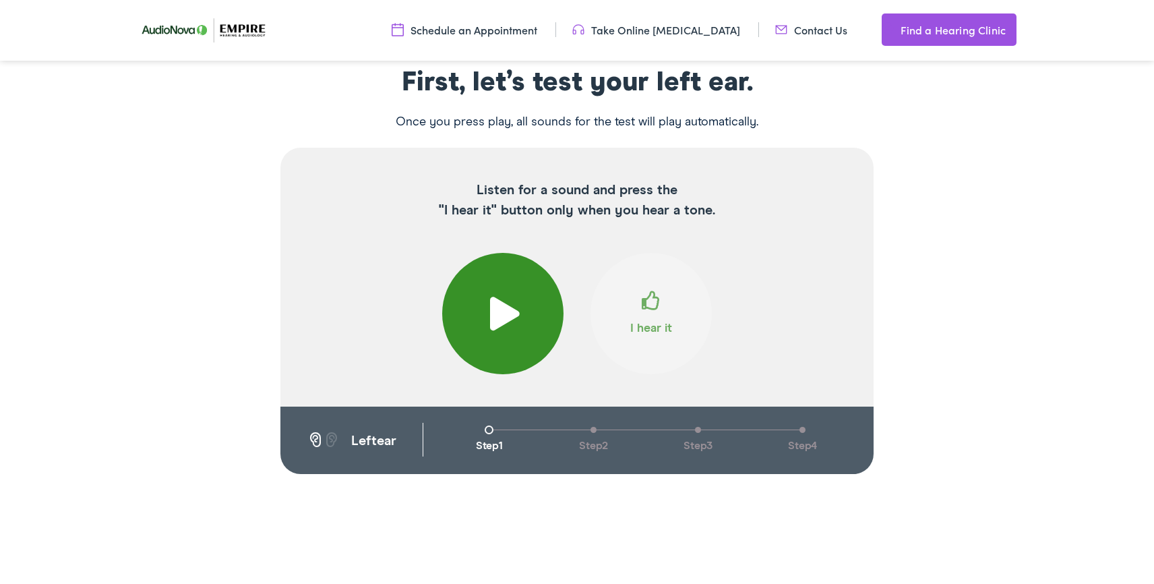
click at [513, 294] on button at bounding box center [502, 313] width 121 height 121
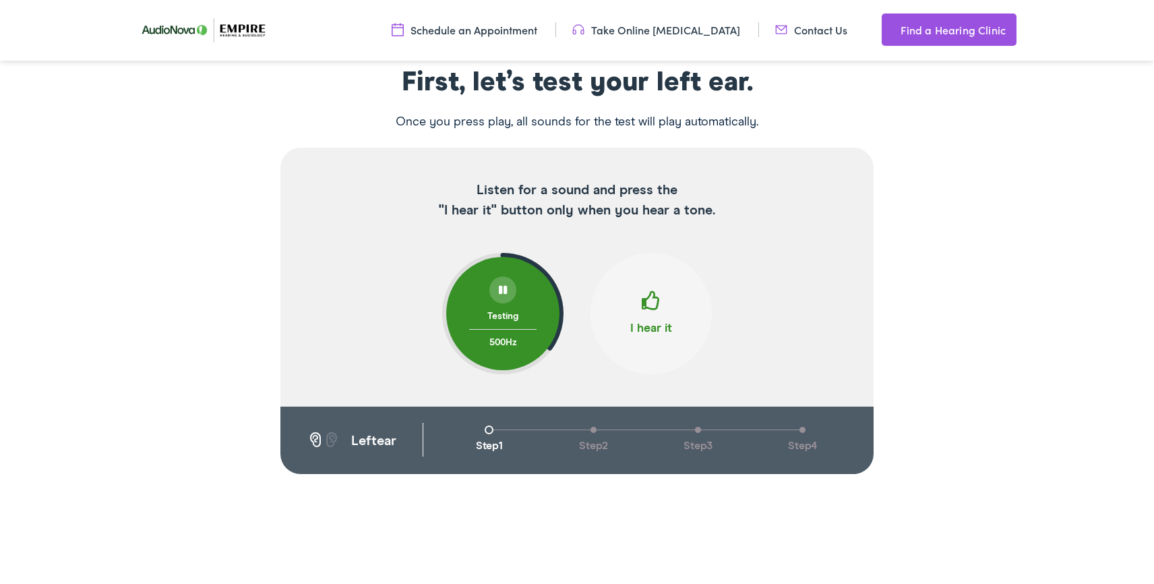
click at [648, 303] on span at bounding box center [651, 306] width 19 height 30
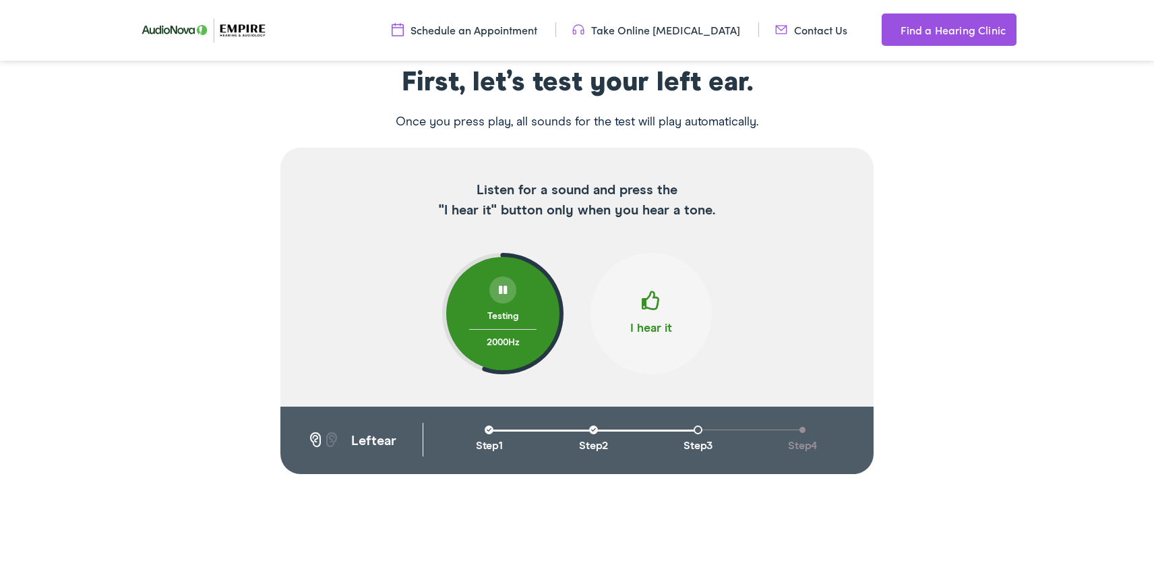
click at [648, 303] on span at bounding box center [651, 306] width 19 height 30
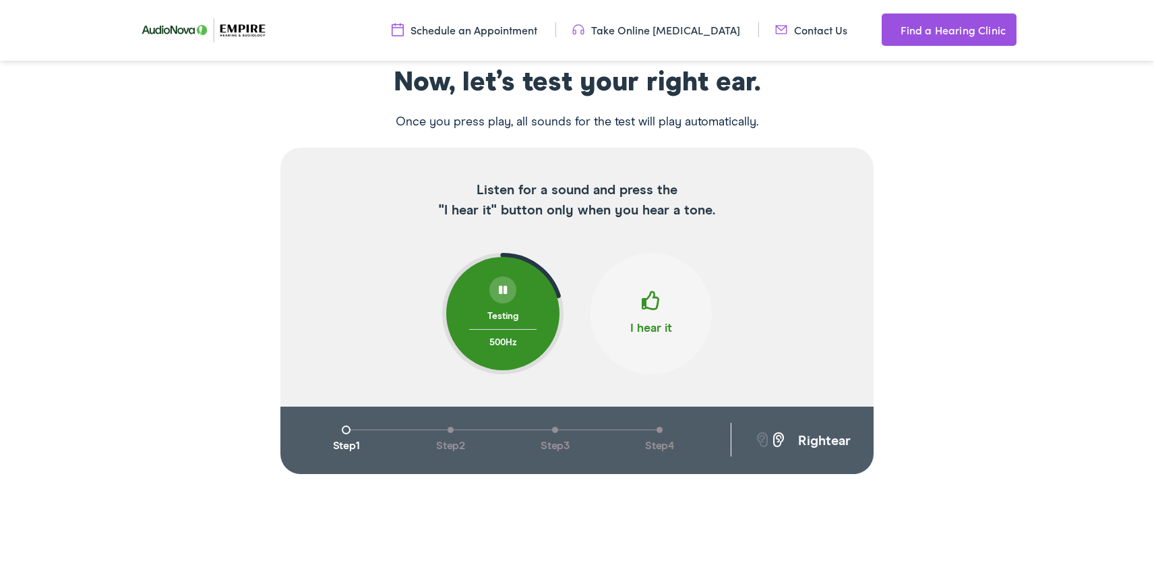
click at [814, 454] on div "right ear" at bounding box center [802, 441] width 142 height 36
click at [660, 295] on span at bounding box center [651, 306] width 19 height 30
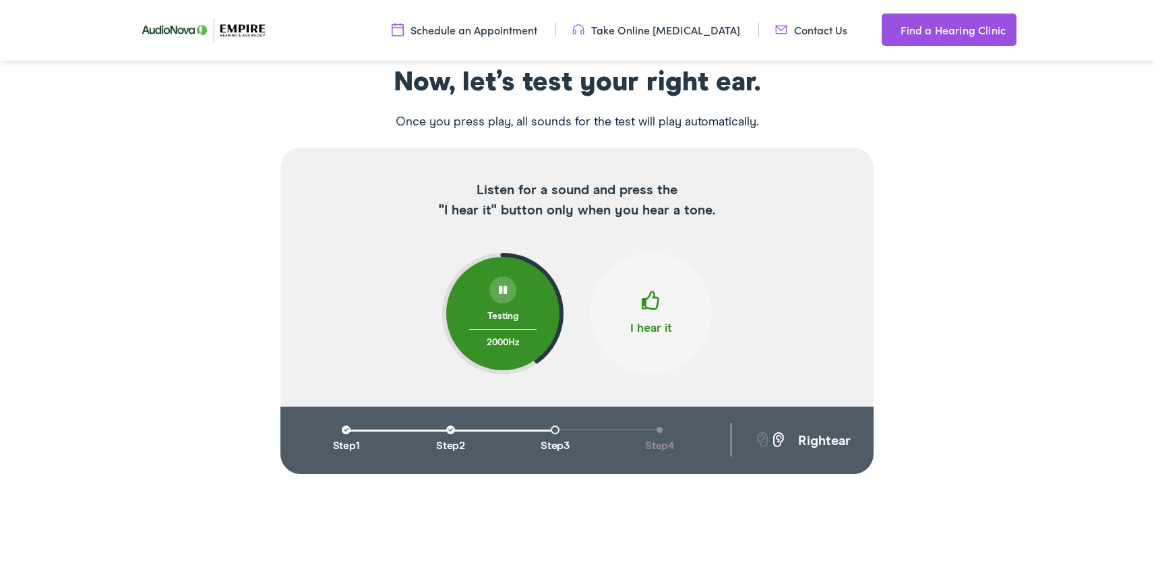
click at [660, 295] on span at bounding box center [651, 306] width 19 height 30
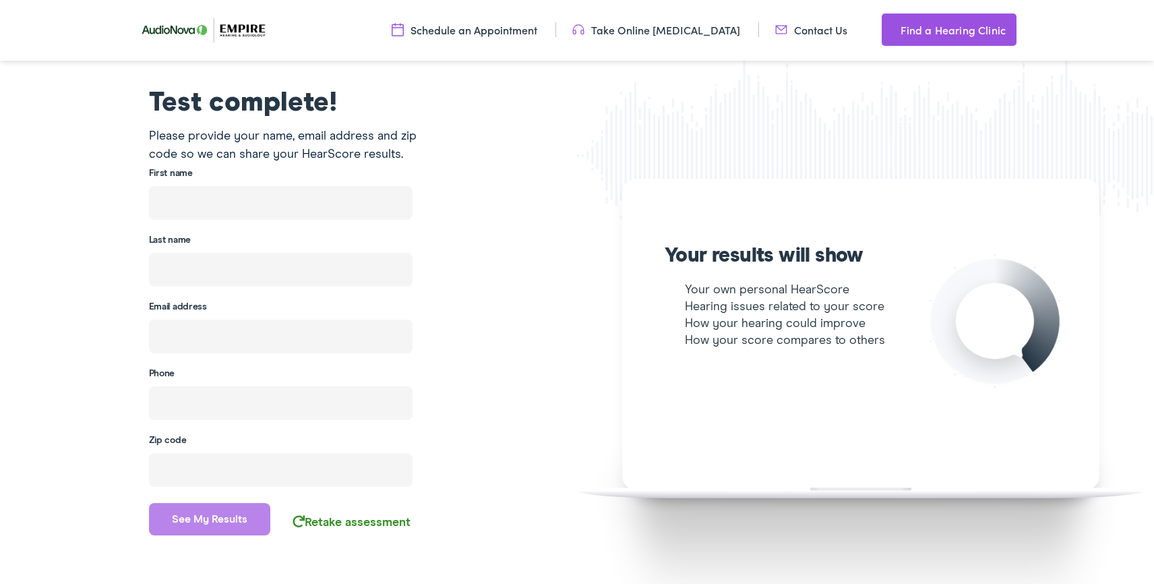
scroll to position [226, 0]
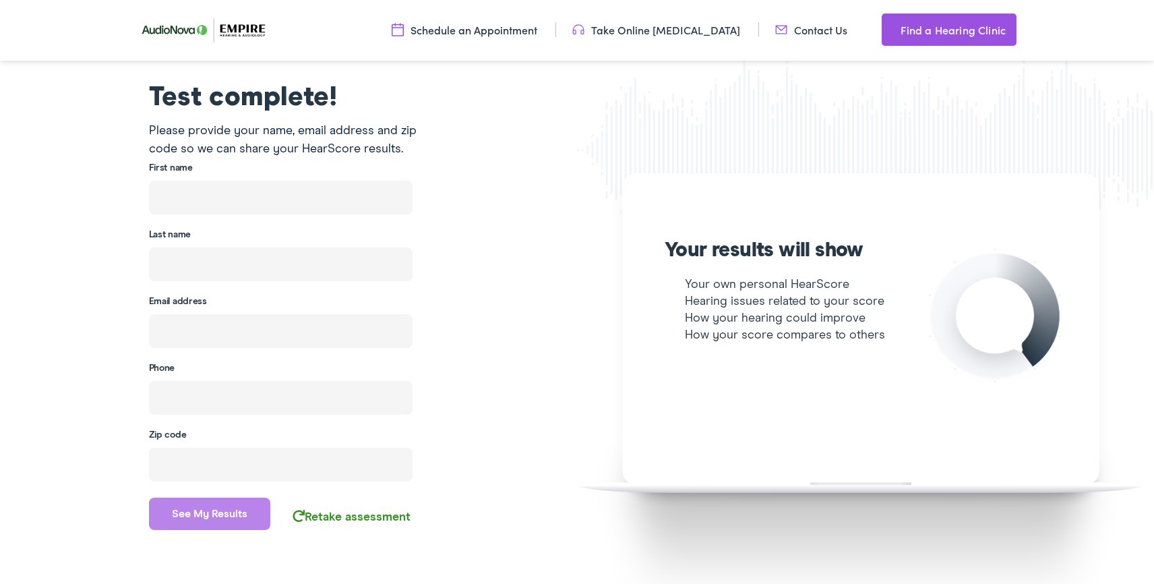
click at [735, 304] on p "Hearing issues related to your score" at bounding box center [908, 301] width 489 height 17
click at [789, 250] on h6 "Your results will show" at bounding box center [908, 250] width 489 height 20
click at [789, 249] on h6 "Your results will show" at bounding box center [908, 250] width 489 height 20
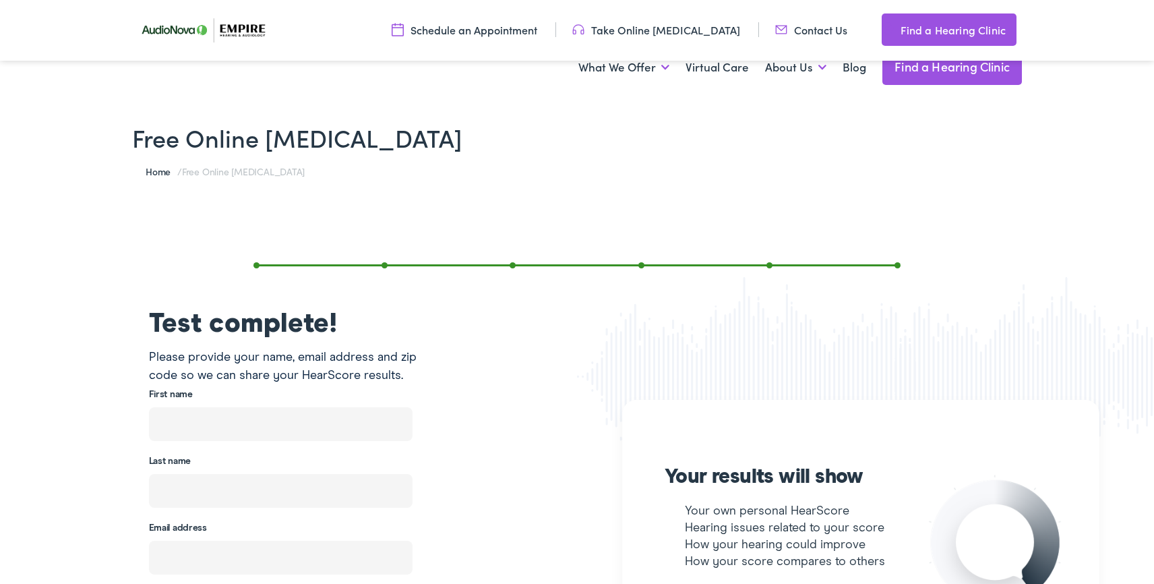
click at [228, 189] on div "Free Online [MEDICAL_DATA] Home / Free Online [MEDICAL_DATA] Test complete! Ple…" at bounding box center [577, 504] width 1154 height 805
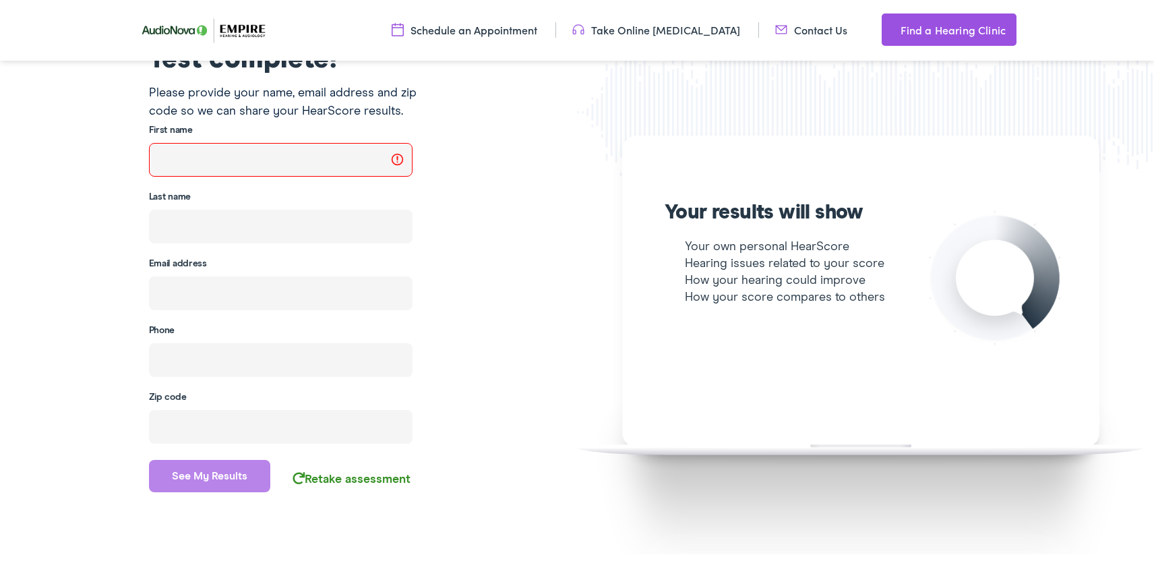
scroll to position [267, 0]
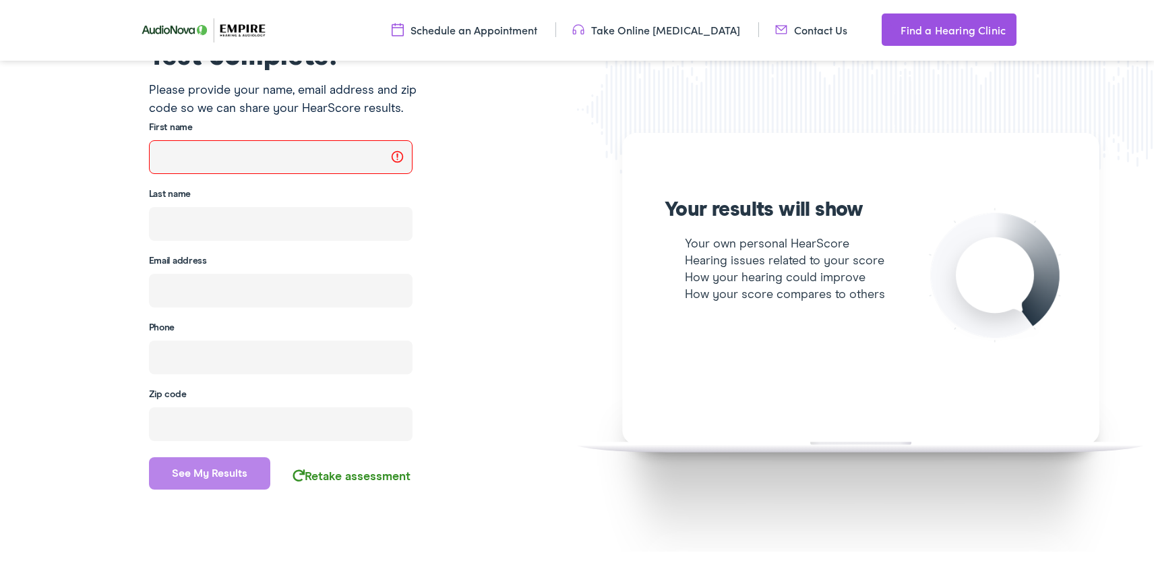
click at [82, 456] on div "Test complete! Please provide your name, email address and zip code so we can s…" at bounding box center [288, 272] width 577 height 456
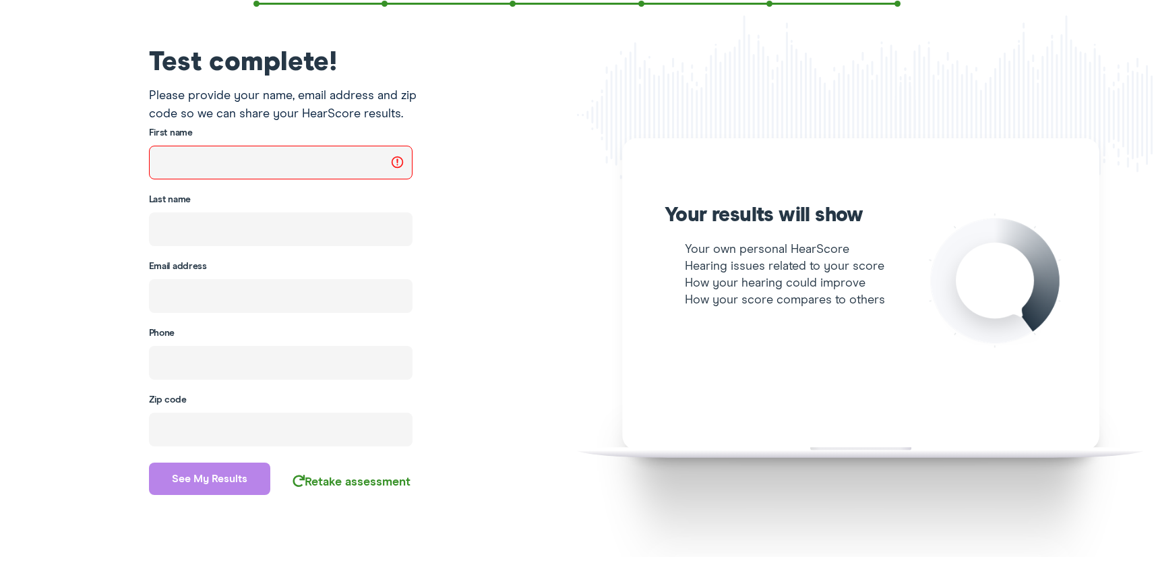
scroll to position [0, 0]
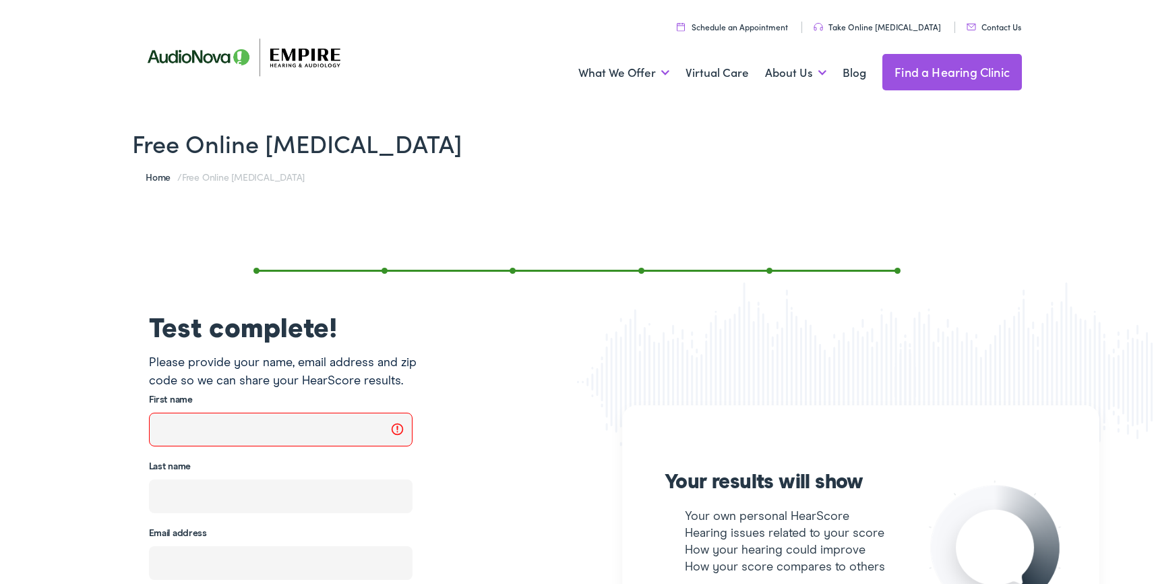
click at [184, 160] on div "Free Online [MEDICAL_DATA] Home / Free Online [MEDICAL_DATA] Test complete! Ple…" at bounding box center [577, 510] width 1154 height 805
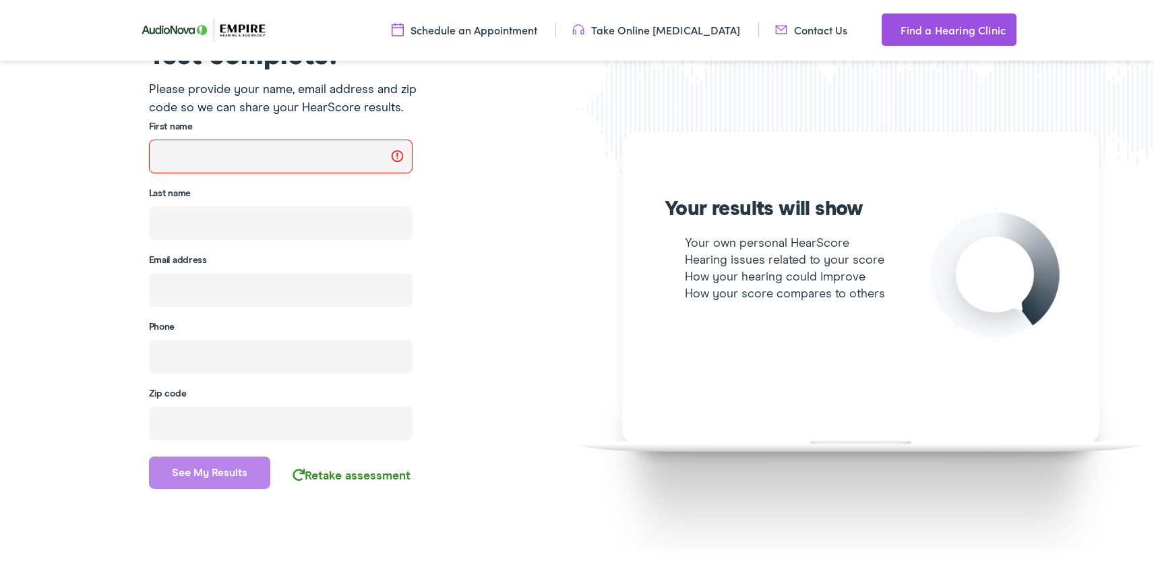
scroll to position [269, 0]
click at [210, 505] on div "Test complete! Please provide your name, email address and zip code so we can s…" at bounding box center [577, 264] width 1154 height 614
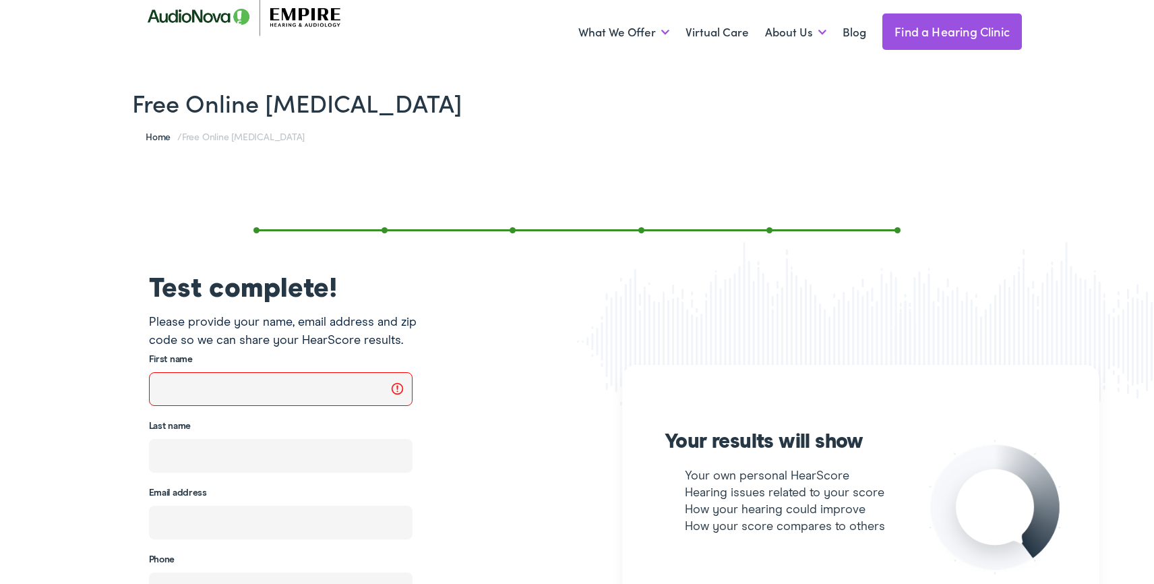
scroll to position [0, 0]
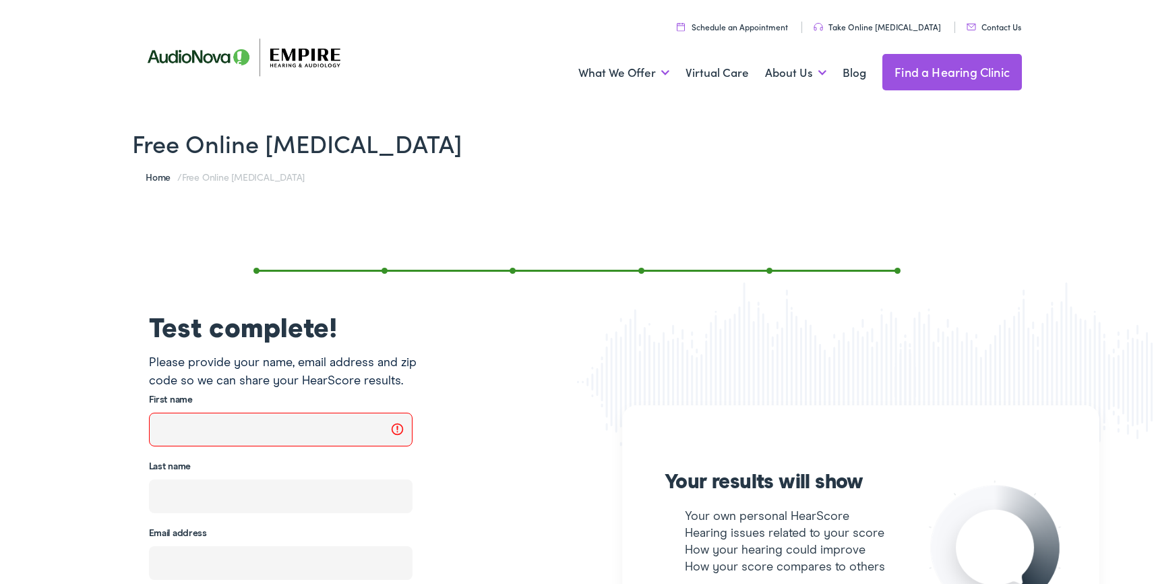
click at [192, 425] on input "text" at bounding box center [280, 429] width 263 height 34
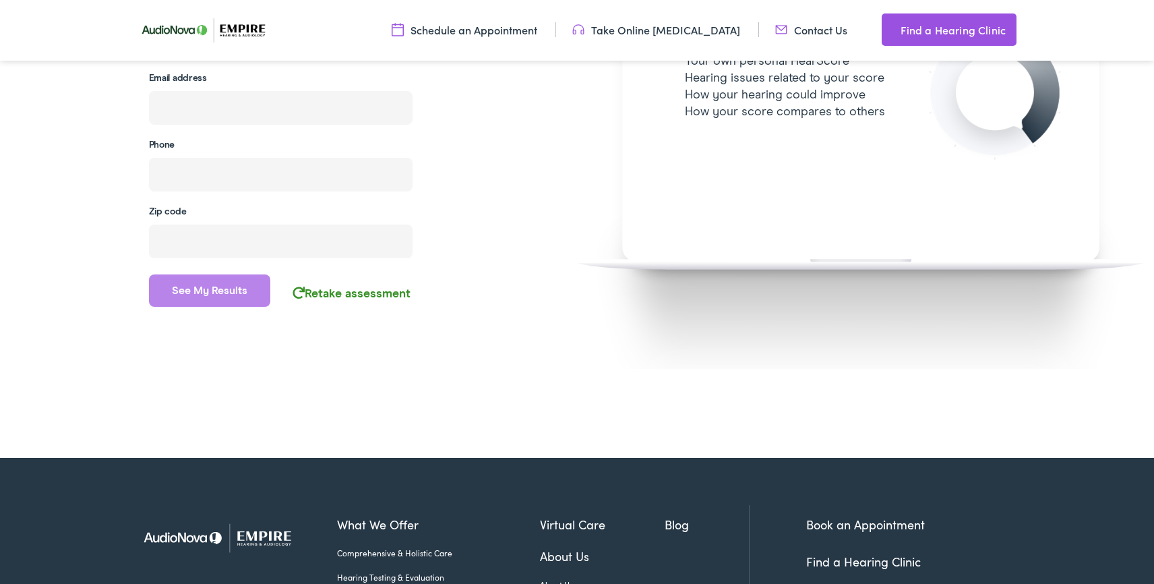
scroll to position [448, 0]
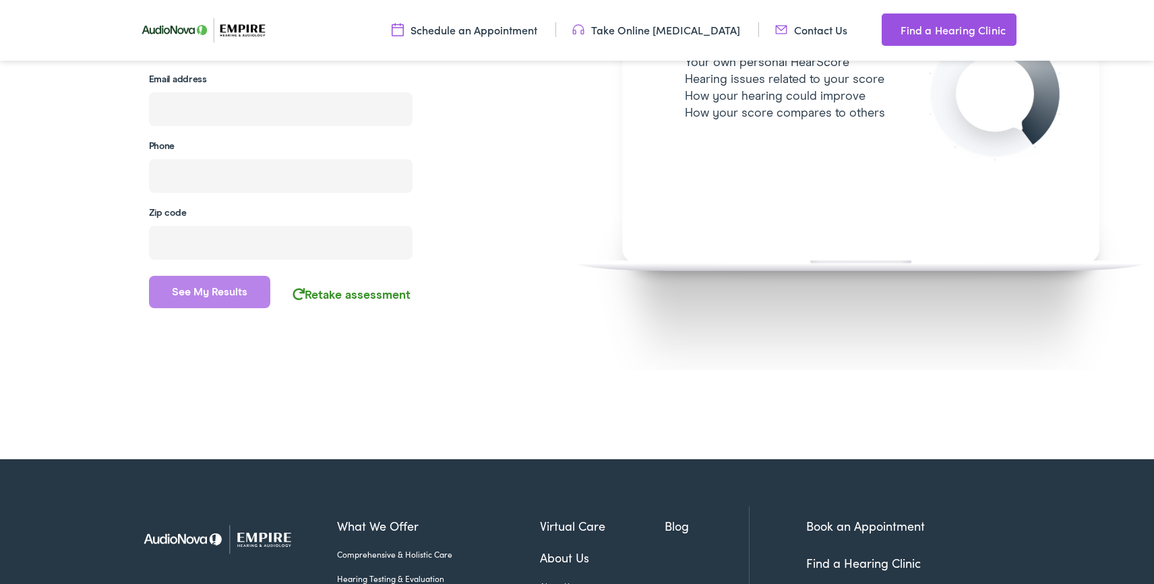
click at [361, 298] on link "Retake assessment" at bounding box center [351, 295] width 118 height 12
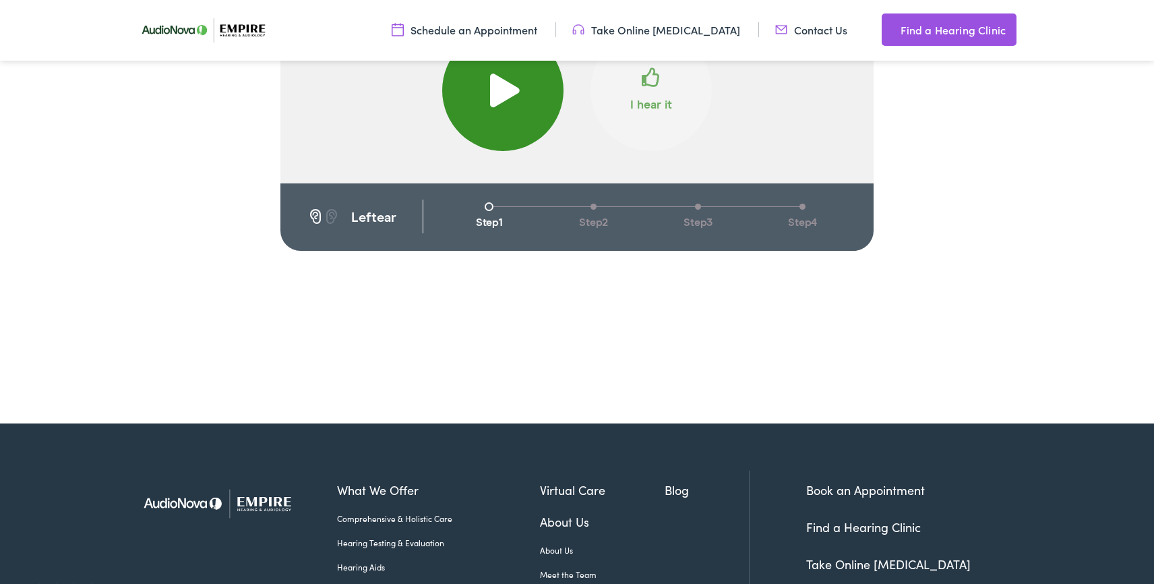
scroll to position [225, 0]
